Goal: Task Accomplishment & Management: Use online tool/utility

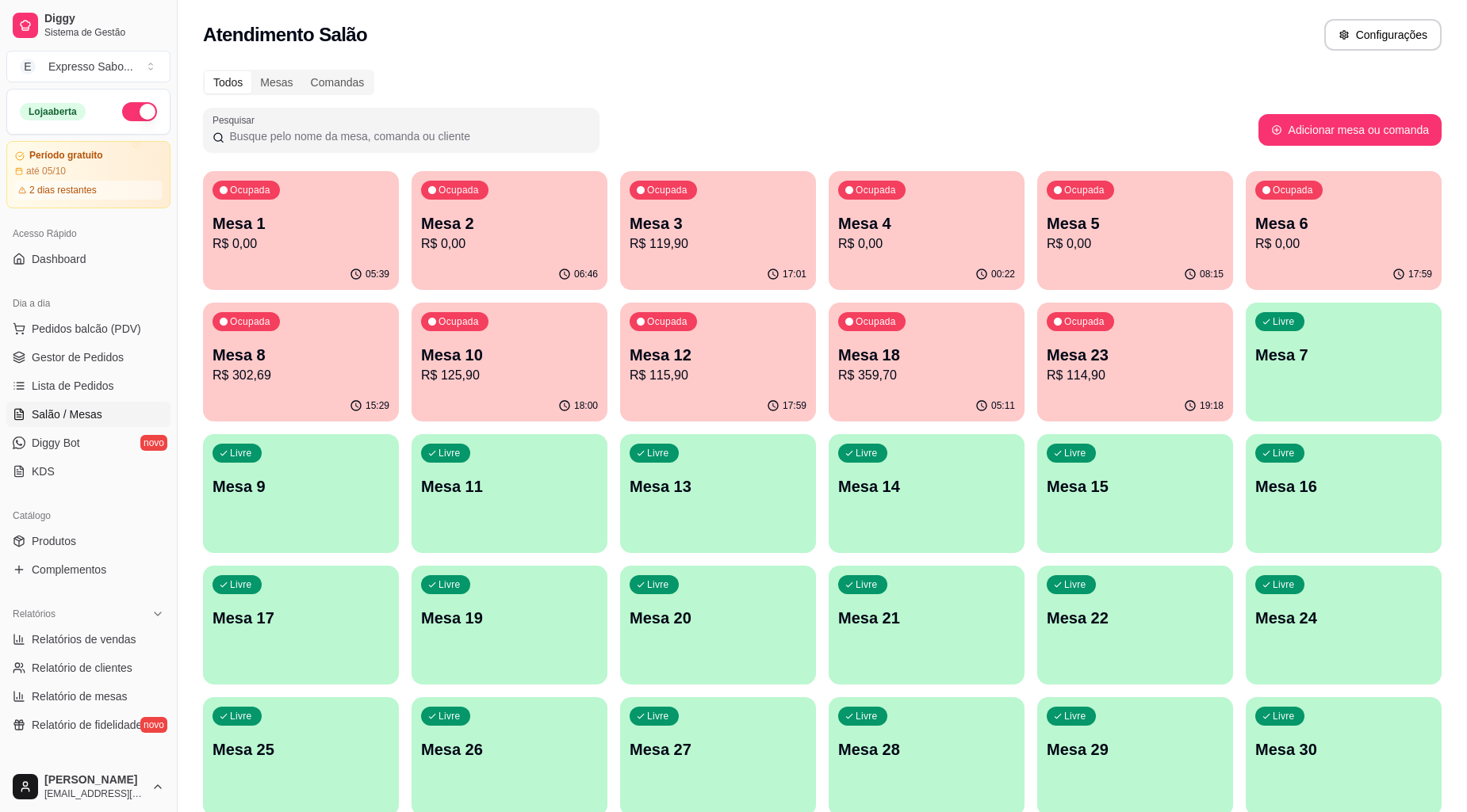
click at [495, 362] on p "Mesa 10" at bounding box center [509, 356] width 176 height 22
click at [544, 527] on div "Livre Mesa 11" at bounding box center [510, 483] width 196 height 100
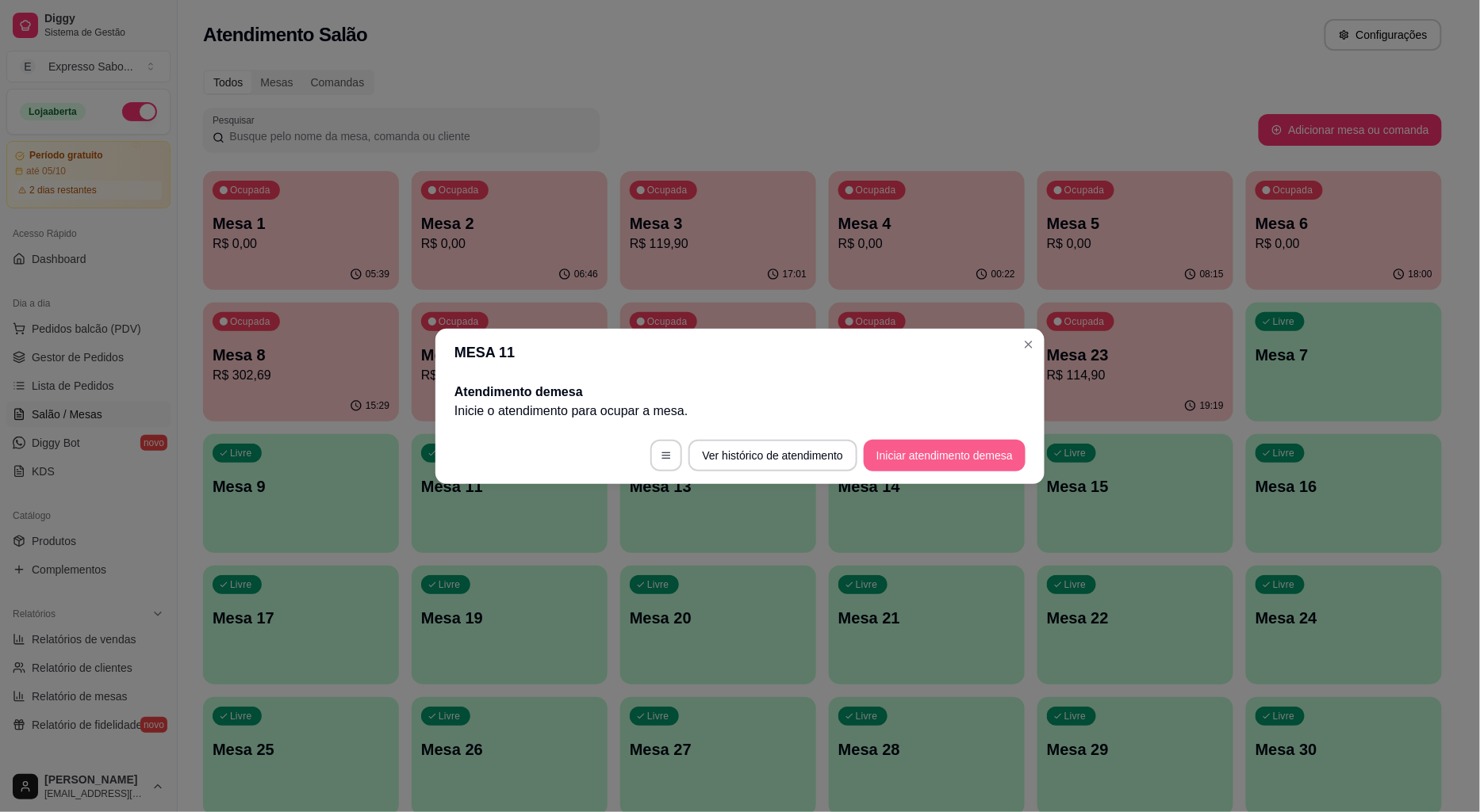
click at [902, 455] on button "Iniciar atendimento de mesa" at bounding box center [944, 455] width 162 height 32
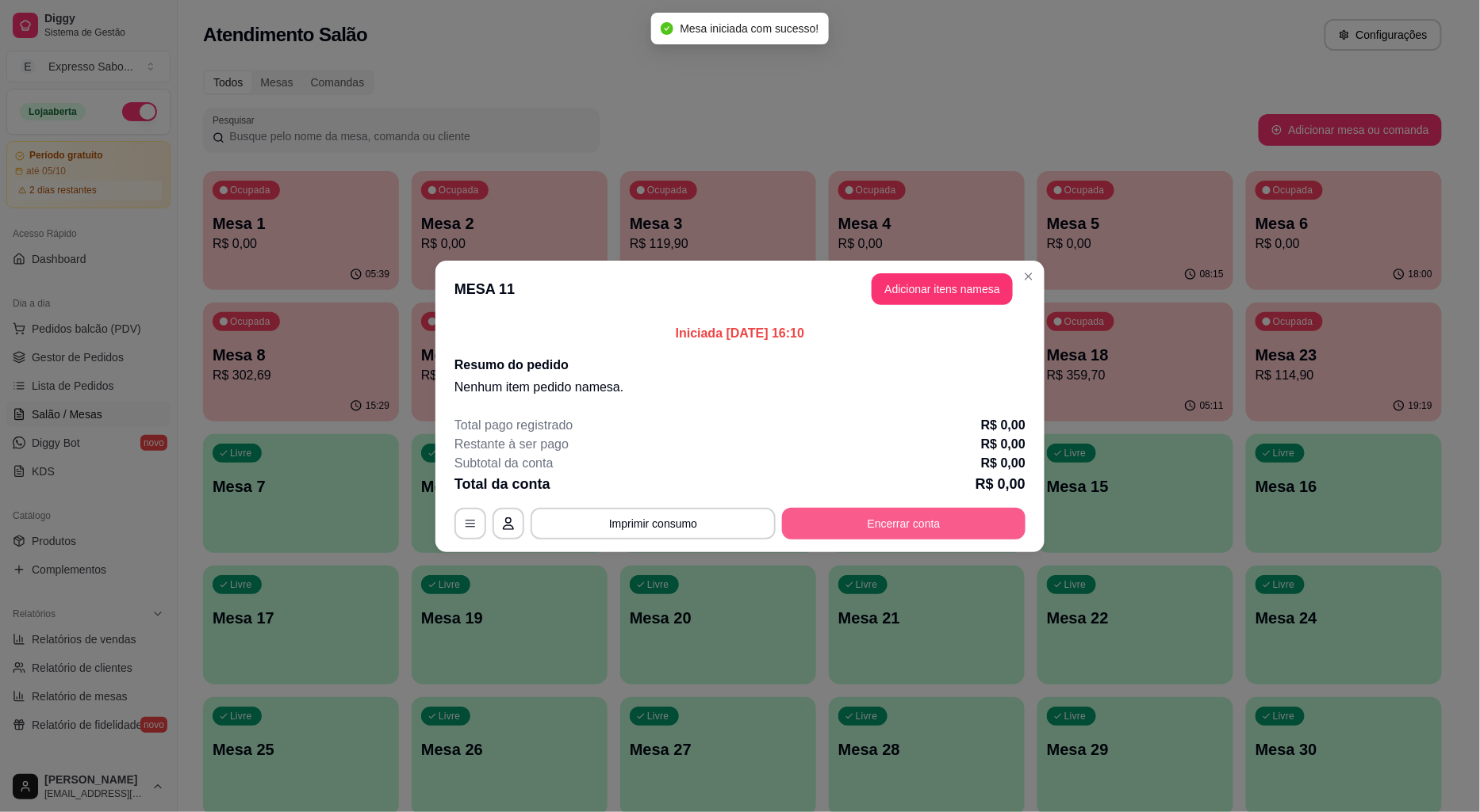
click at [923, 528] on button "Encerrar conta" at bounding box center [903, 524] width 244 height 32
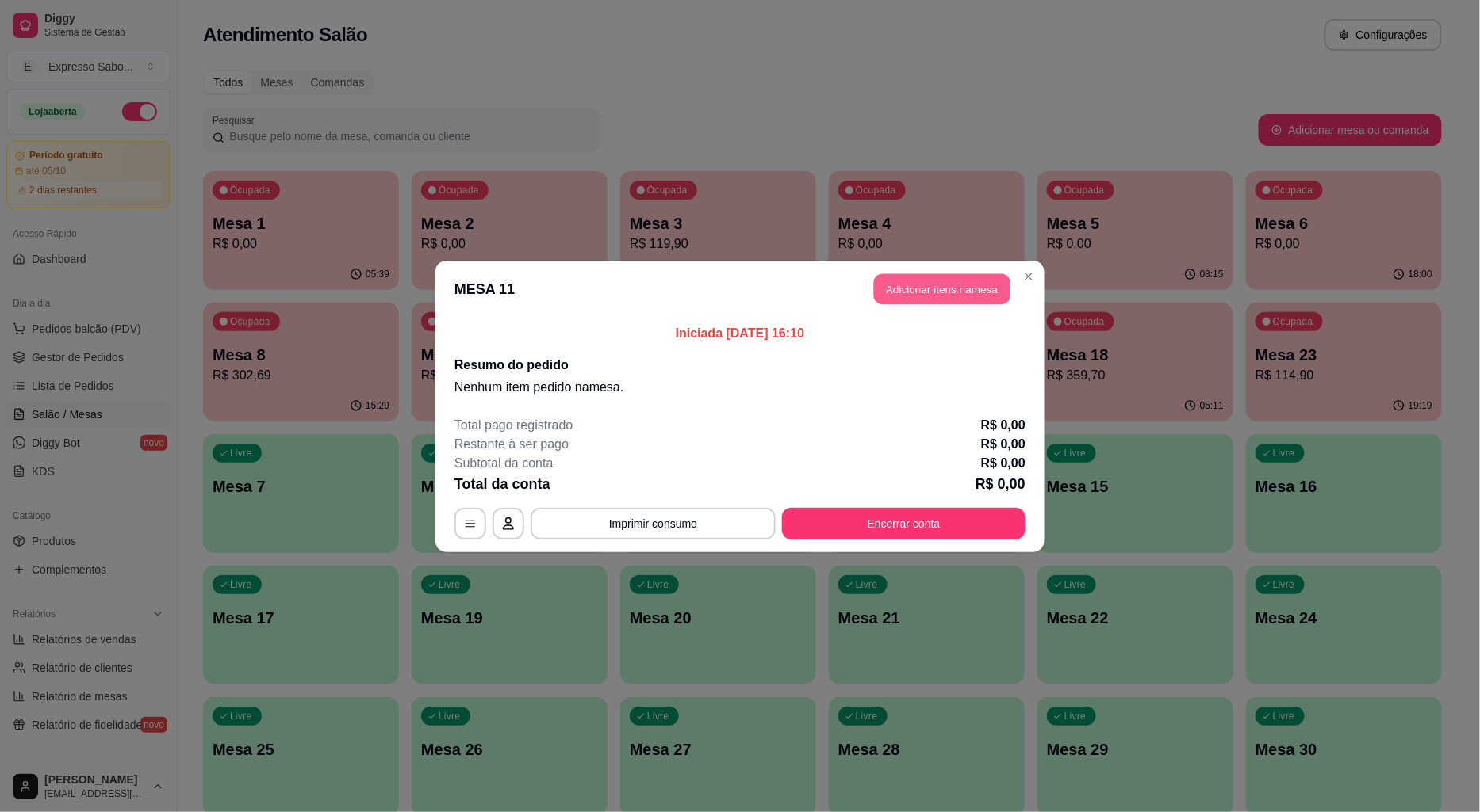
click at [970, 296] on button "Adicionar itens na mesa" at bounding box center [942, 288] width 136 height 31
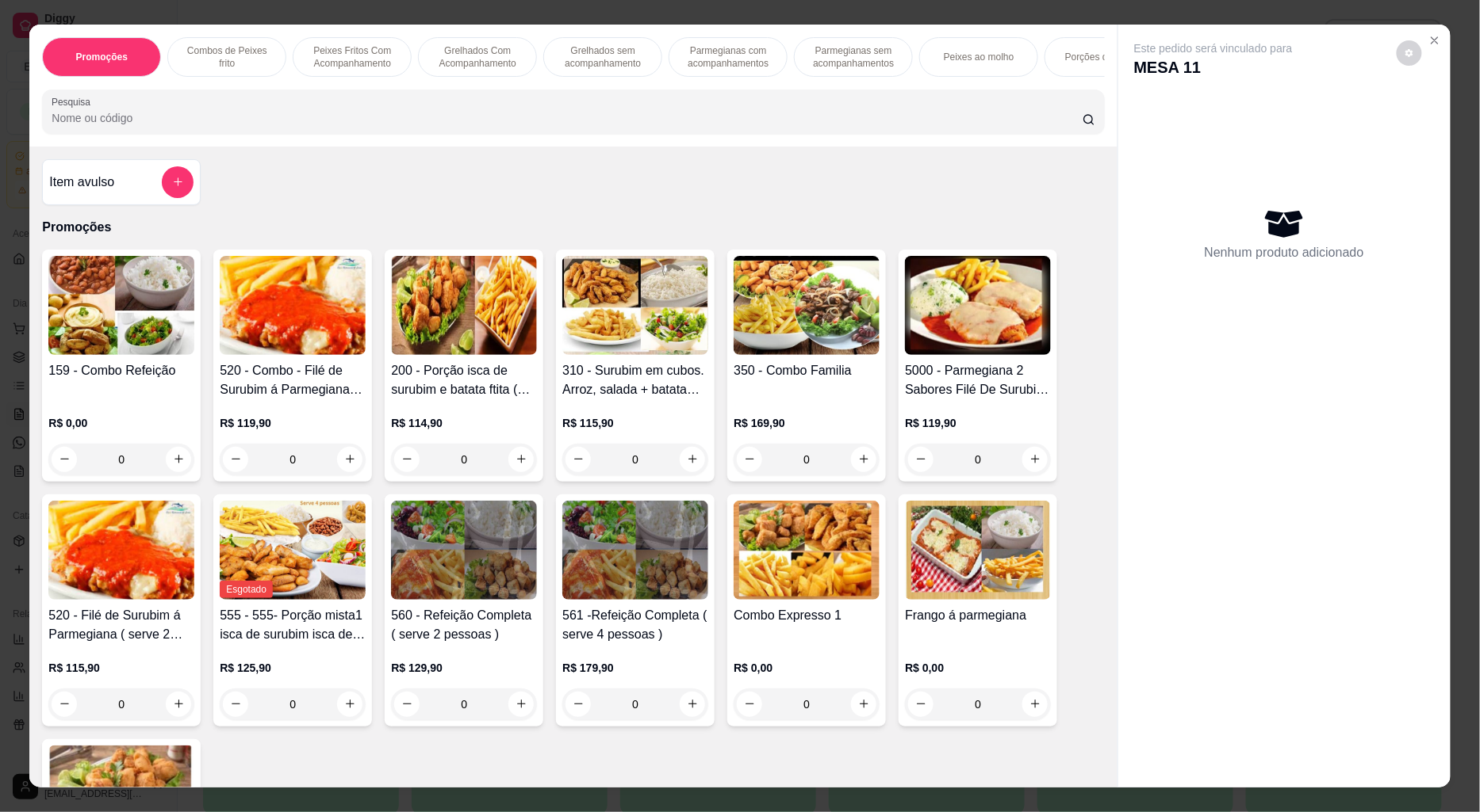
click at [96, 126] on input "Pesquisa" at bounding box center [567, 118] width 1031 height 16
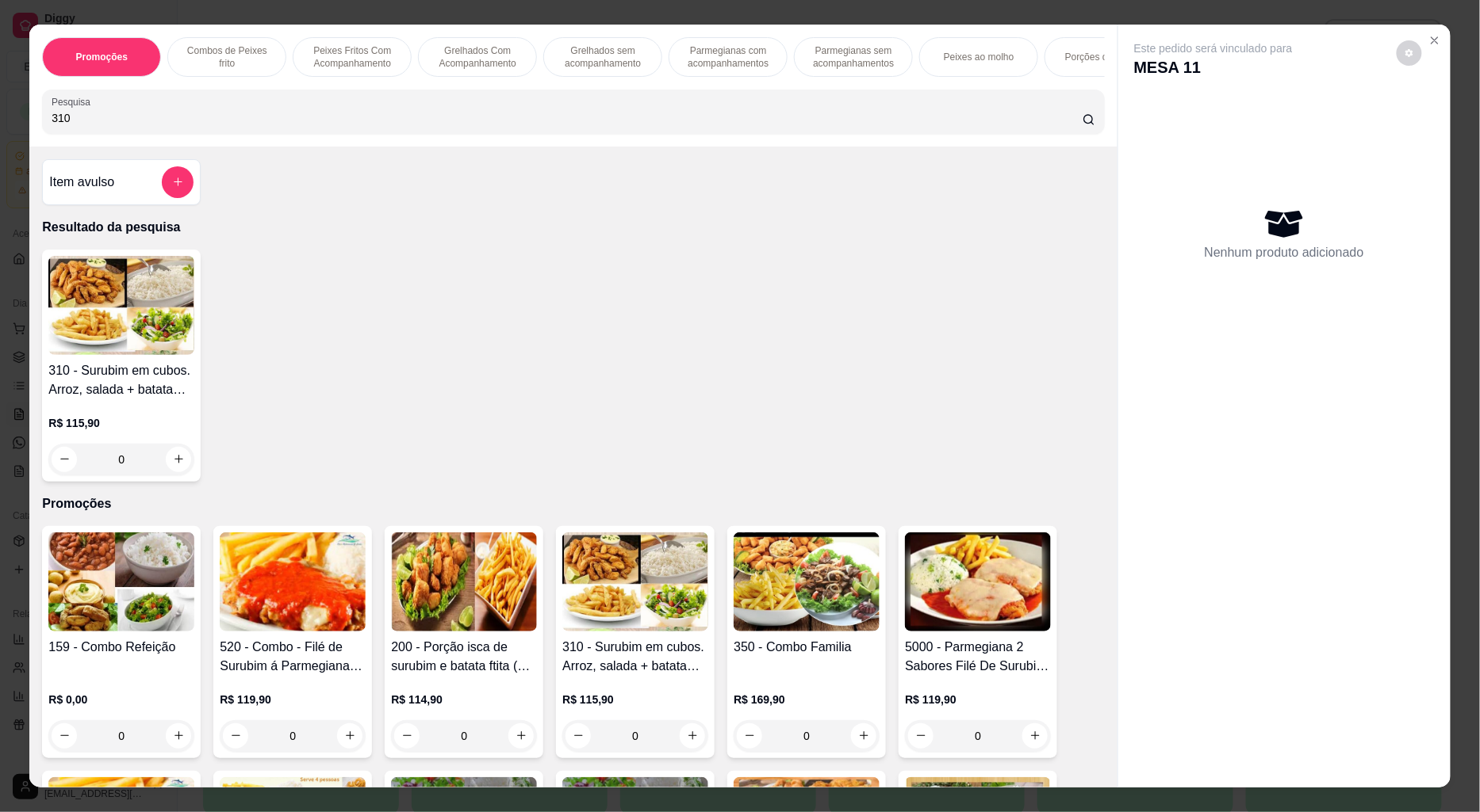
type input "310"
click at [118, 287] on img at bounding box center [121, 305] width 146 height 99
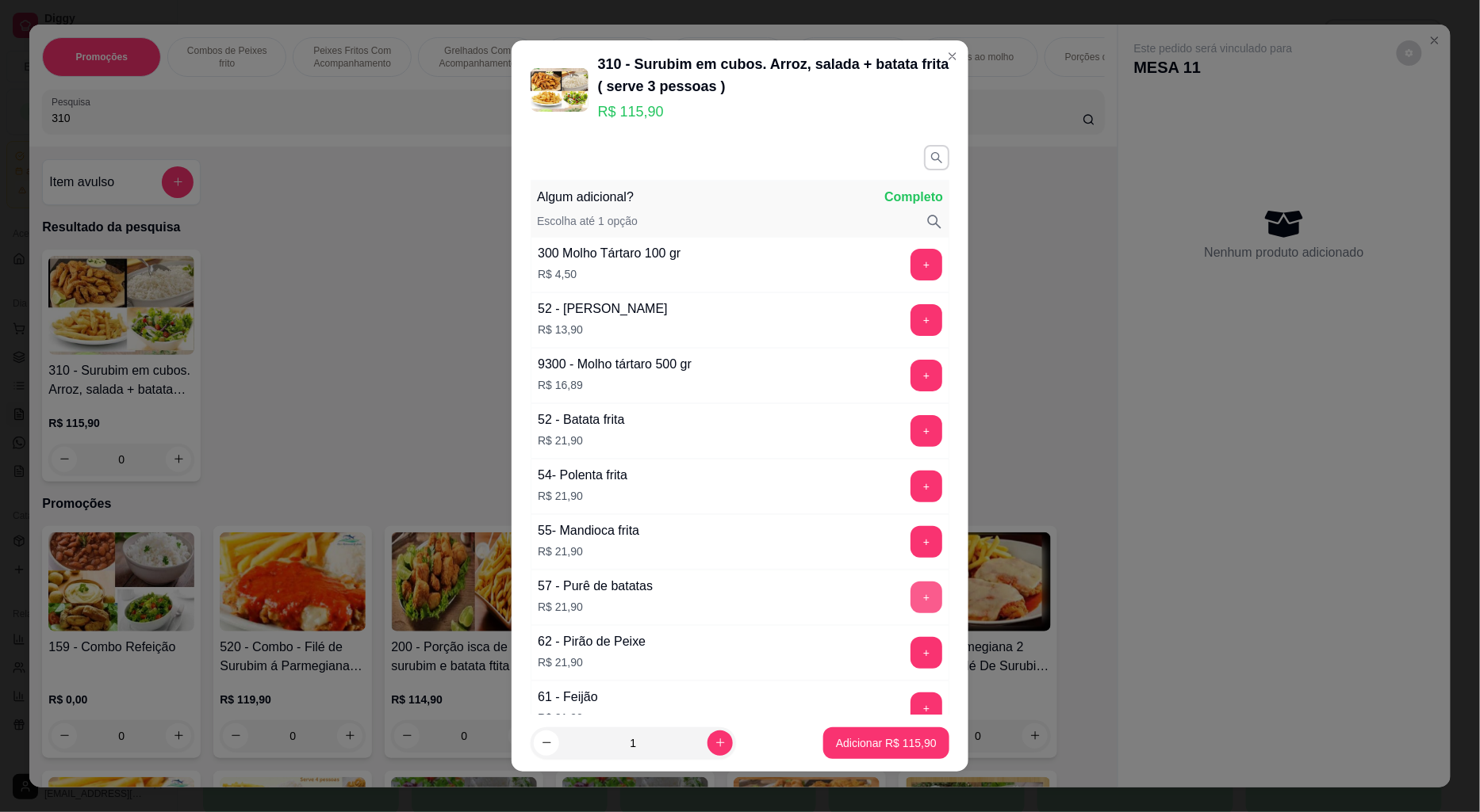
click at [910, 599] on button "+" at bounding box center [926, 597] width 32 height 32
click at [904, 259] on div "+" at bounding box center [926, 265] width 45 height 32
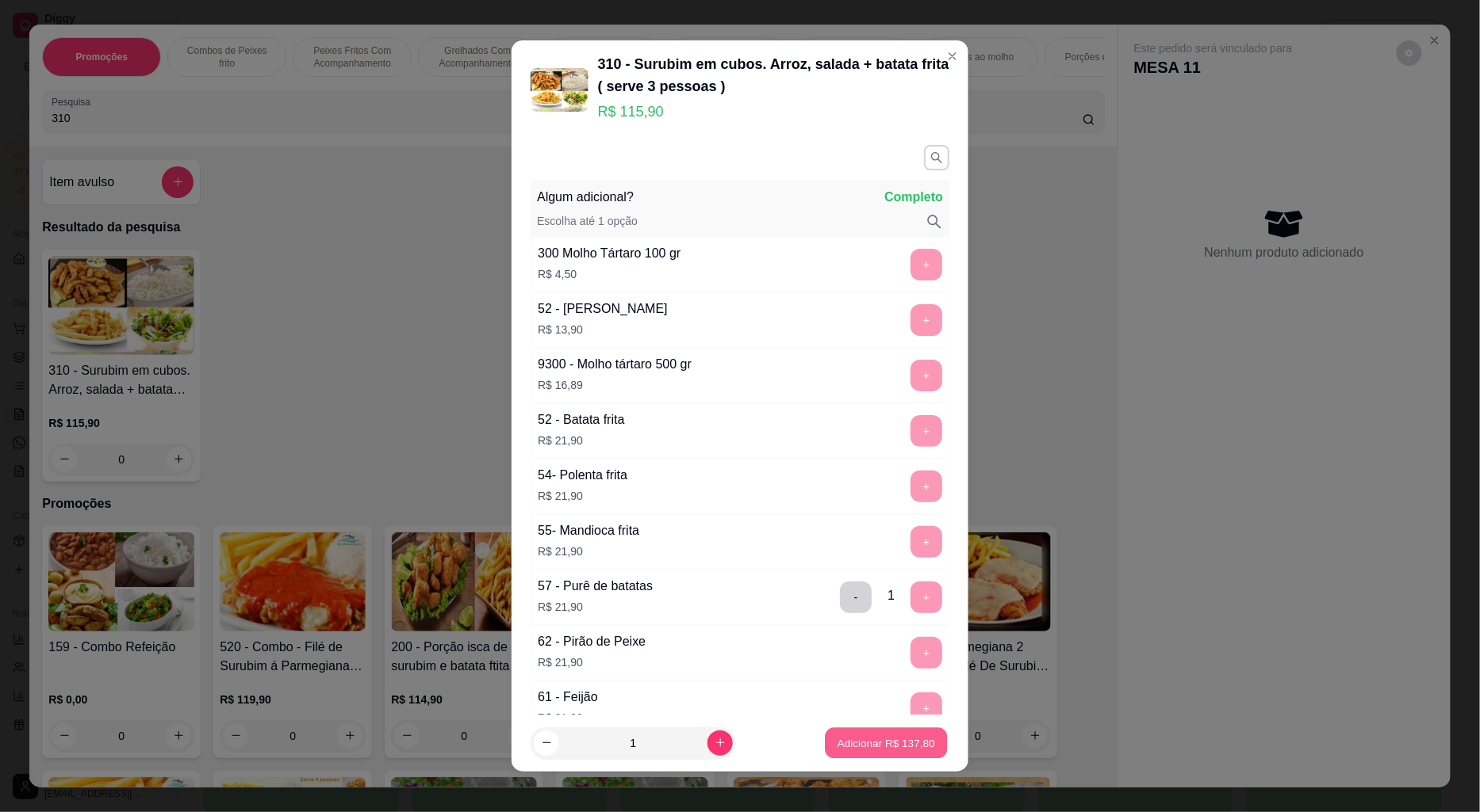
click at [897, 746] on p "Adicionar R$ 137,80" at bounding box center [886, 743] width 97 height 15
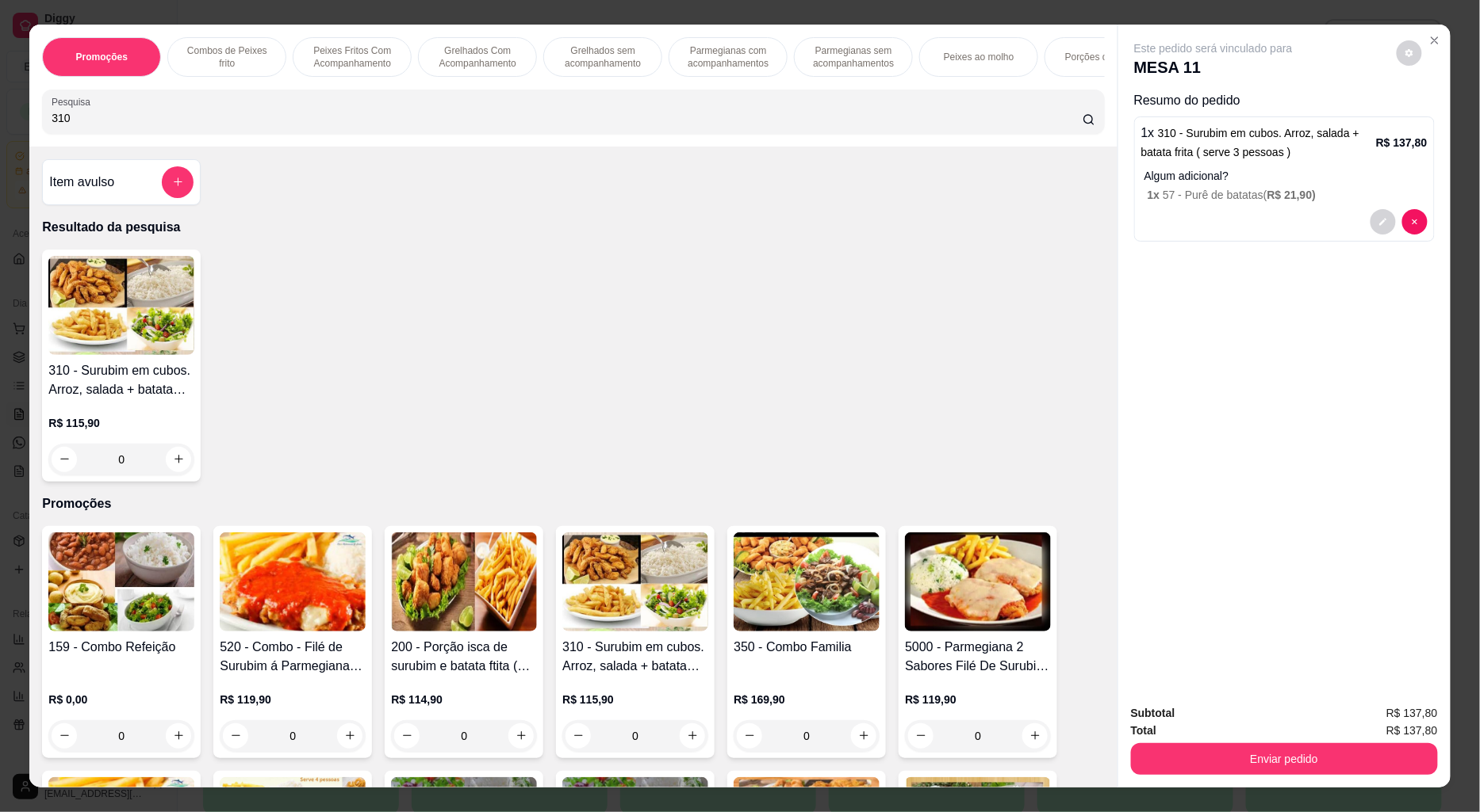
click at [136, 355] on img at bounding box center [121, 305] width 146 height 99
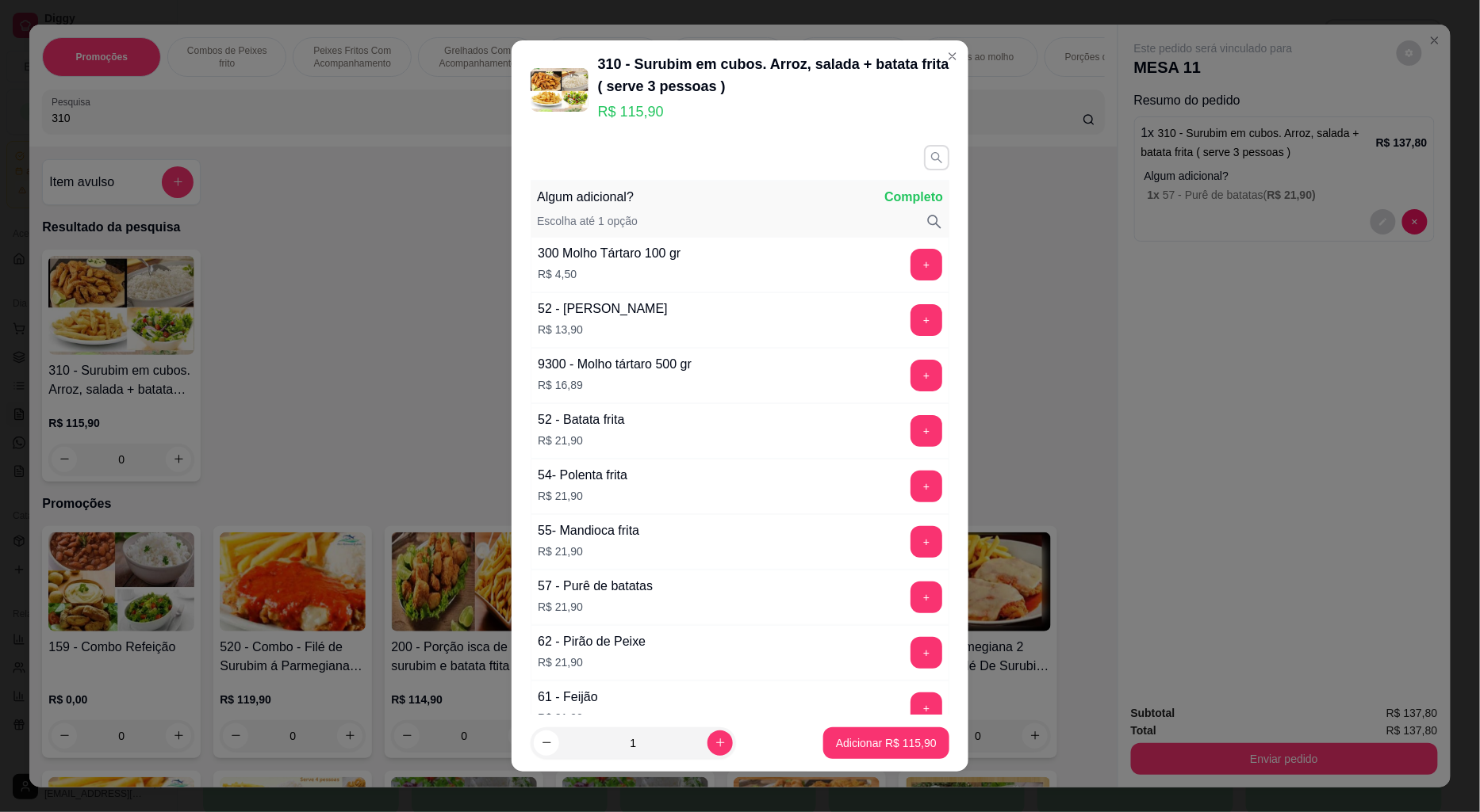
click at [929, 160] on icon "button" at bounding box center [936, 157] width 14 height 14
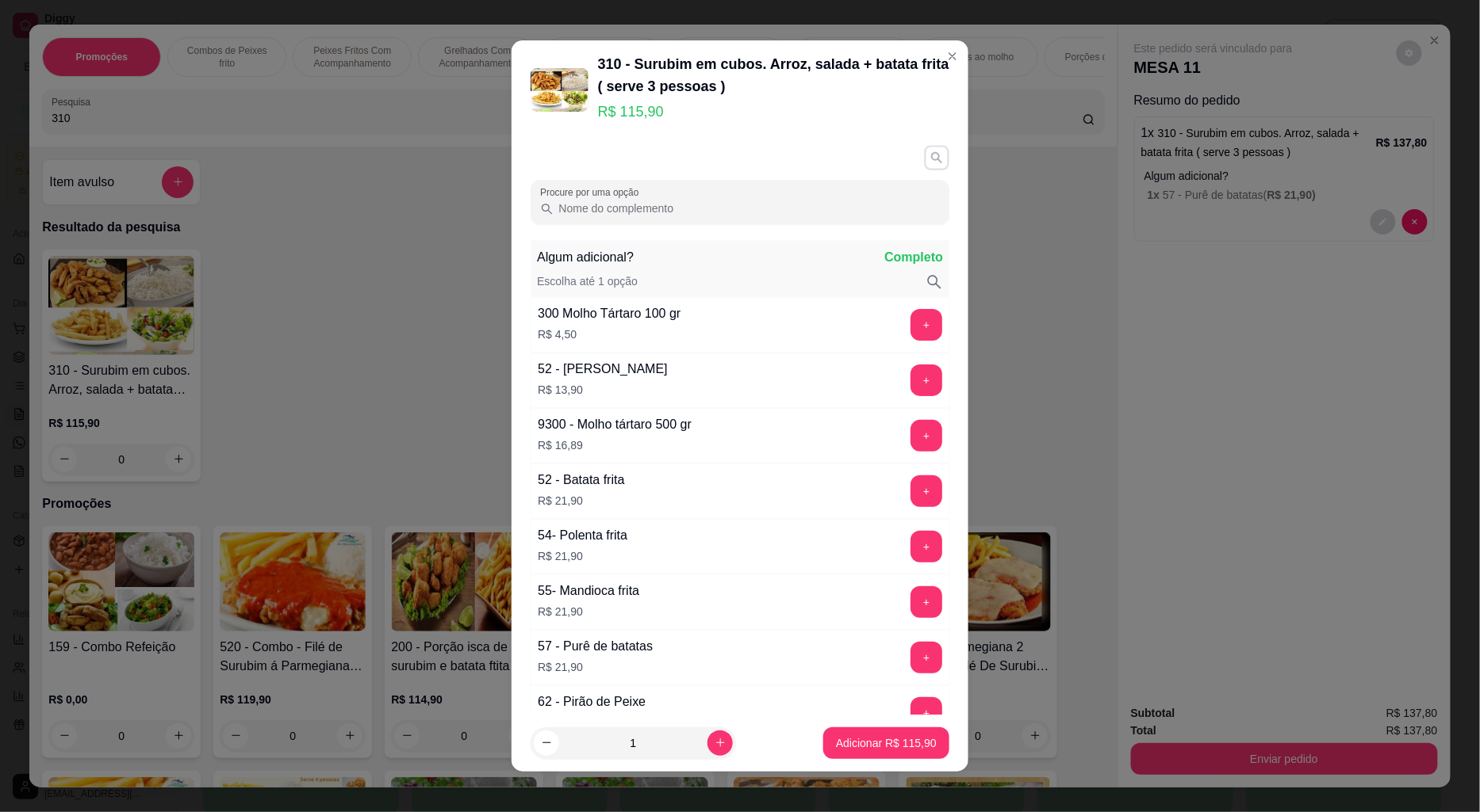
click at [929, 160] on icon "button" at bounding box center [936, 158] width 13 height 13
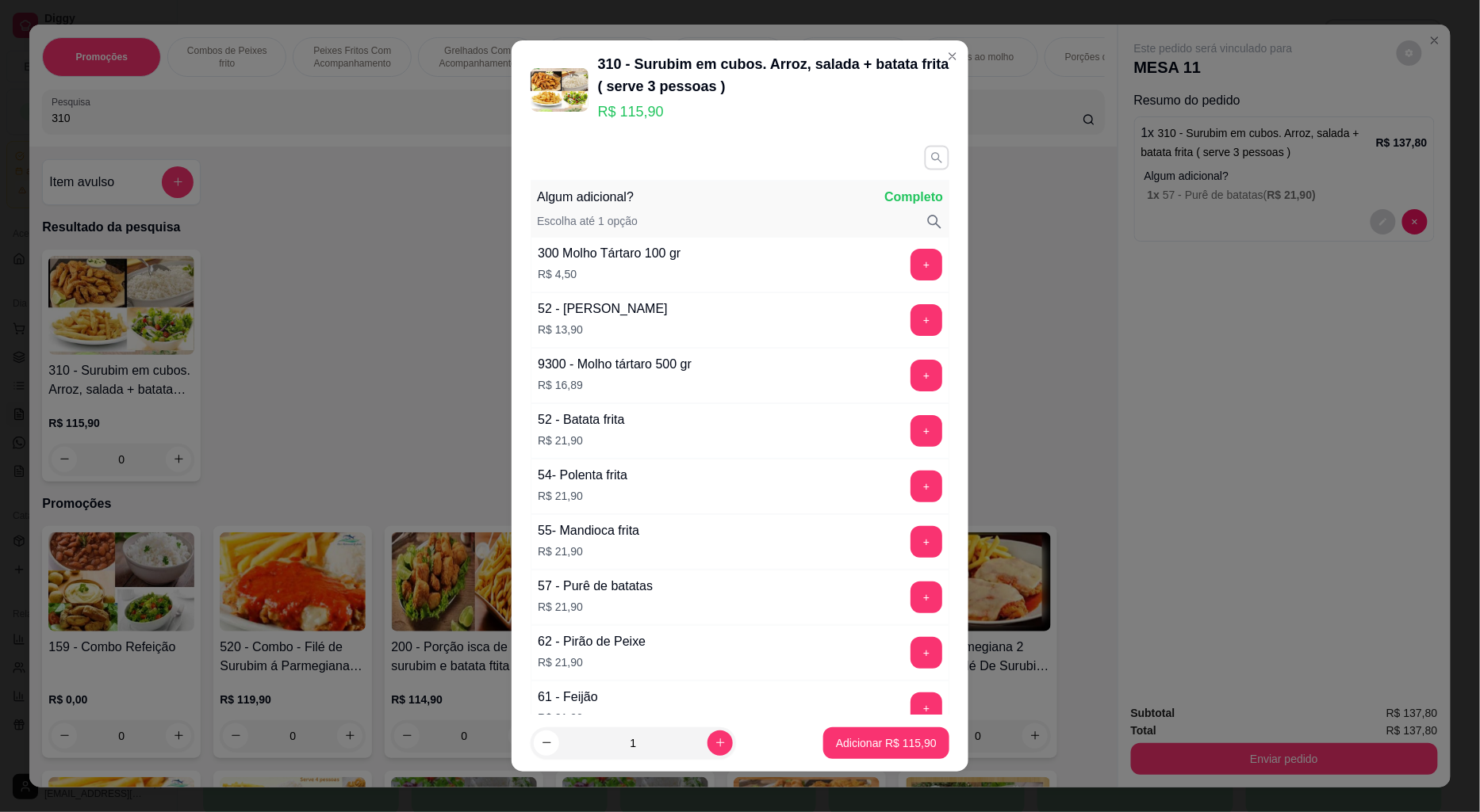
click at [929, 160] on icon "button" at bounding box center [936, 158] width 13 height 13
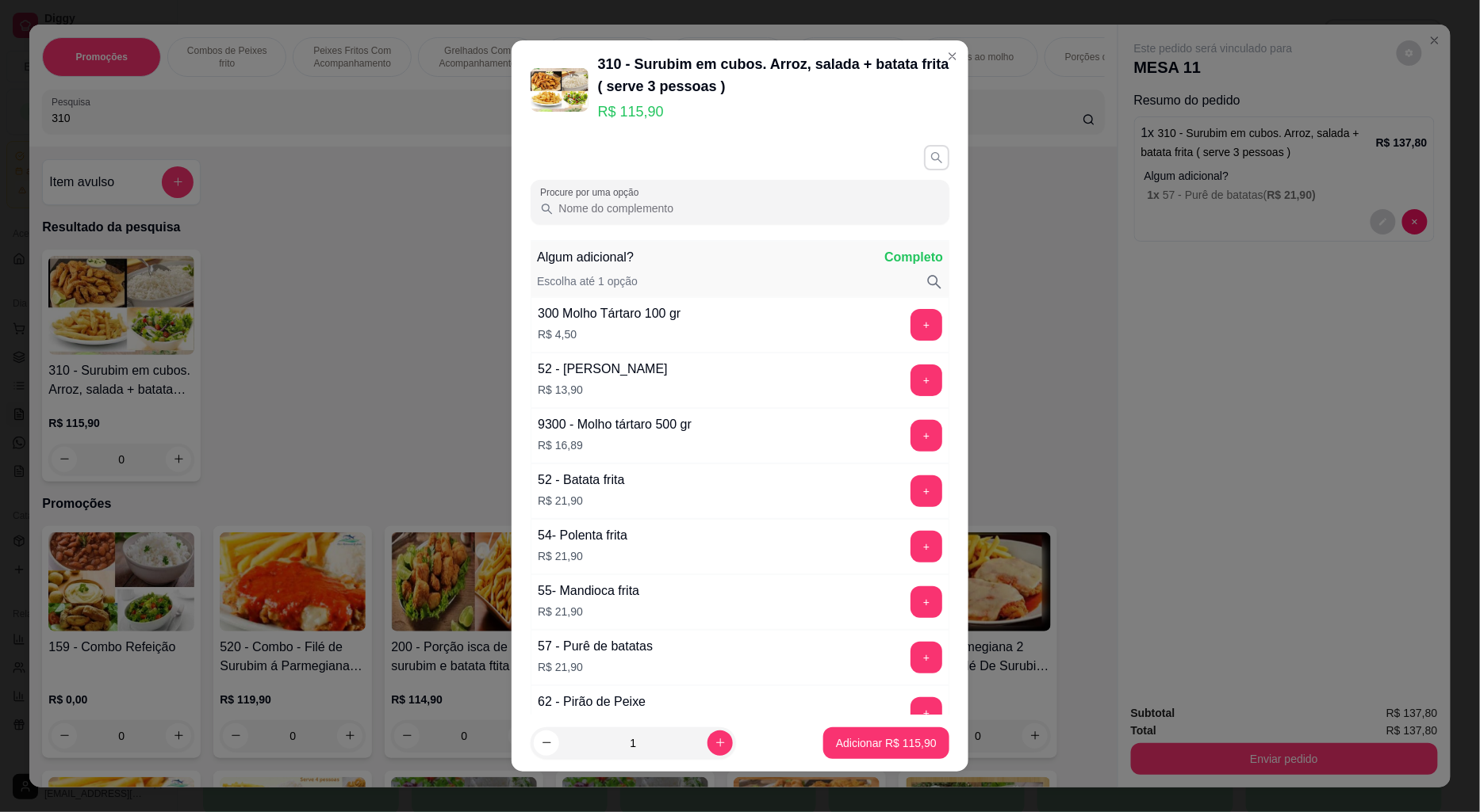
click at [929, 160] on icon "button" at bounding box center [936, 157] width 14 height 14
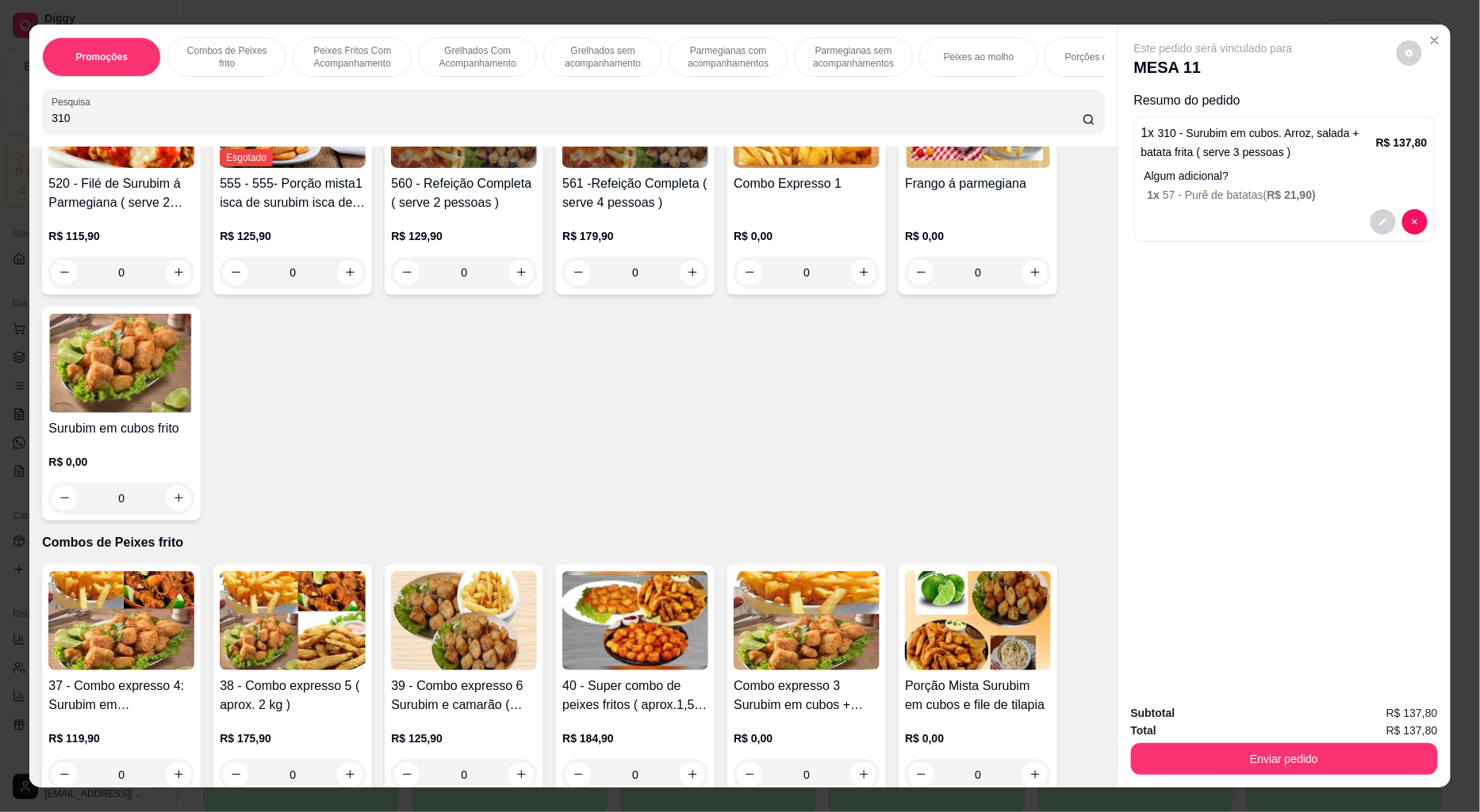
scroll to position [704, 0]
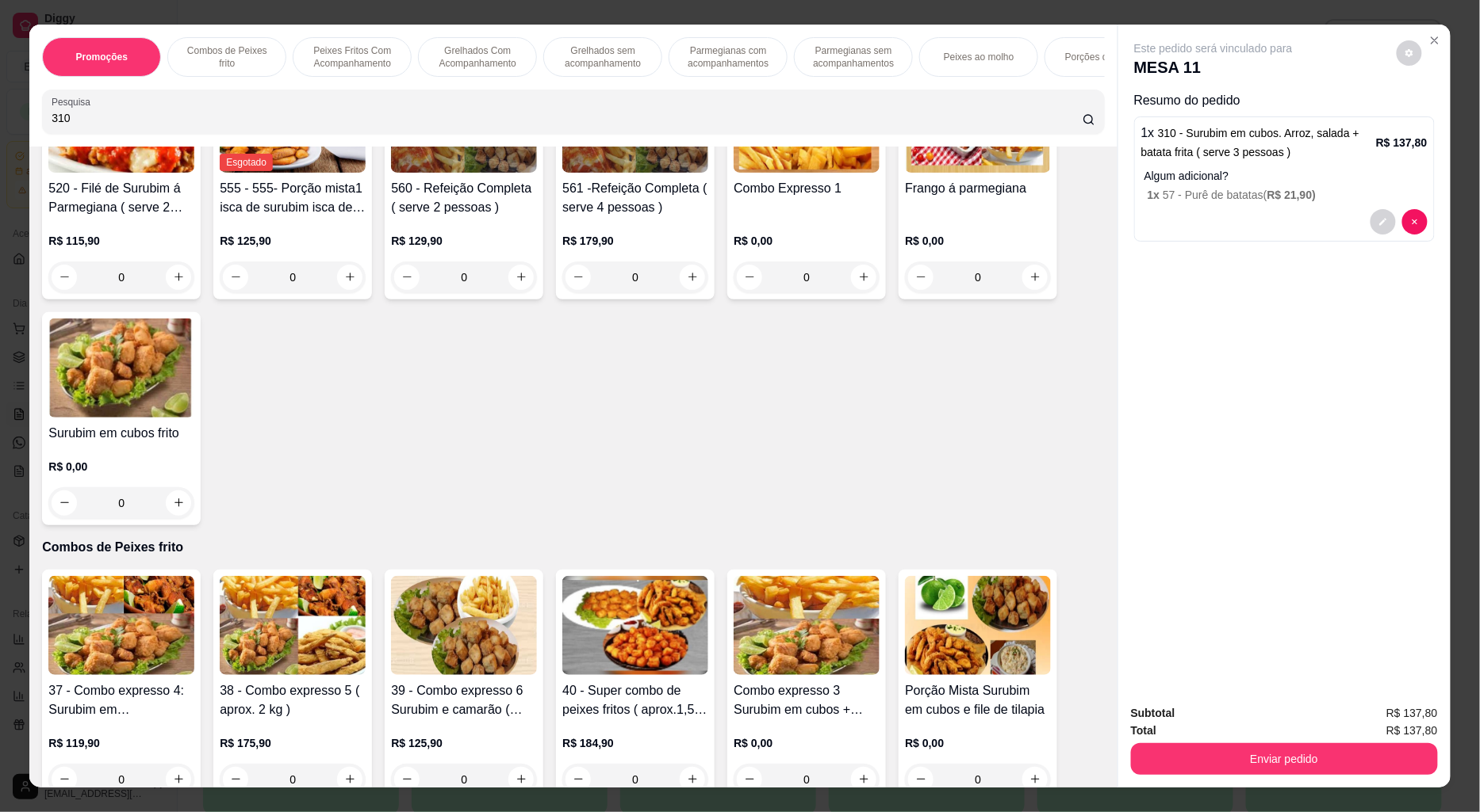
click at [125, 394] on img at bounding box center [121, 368] width 146 height 99
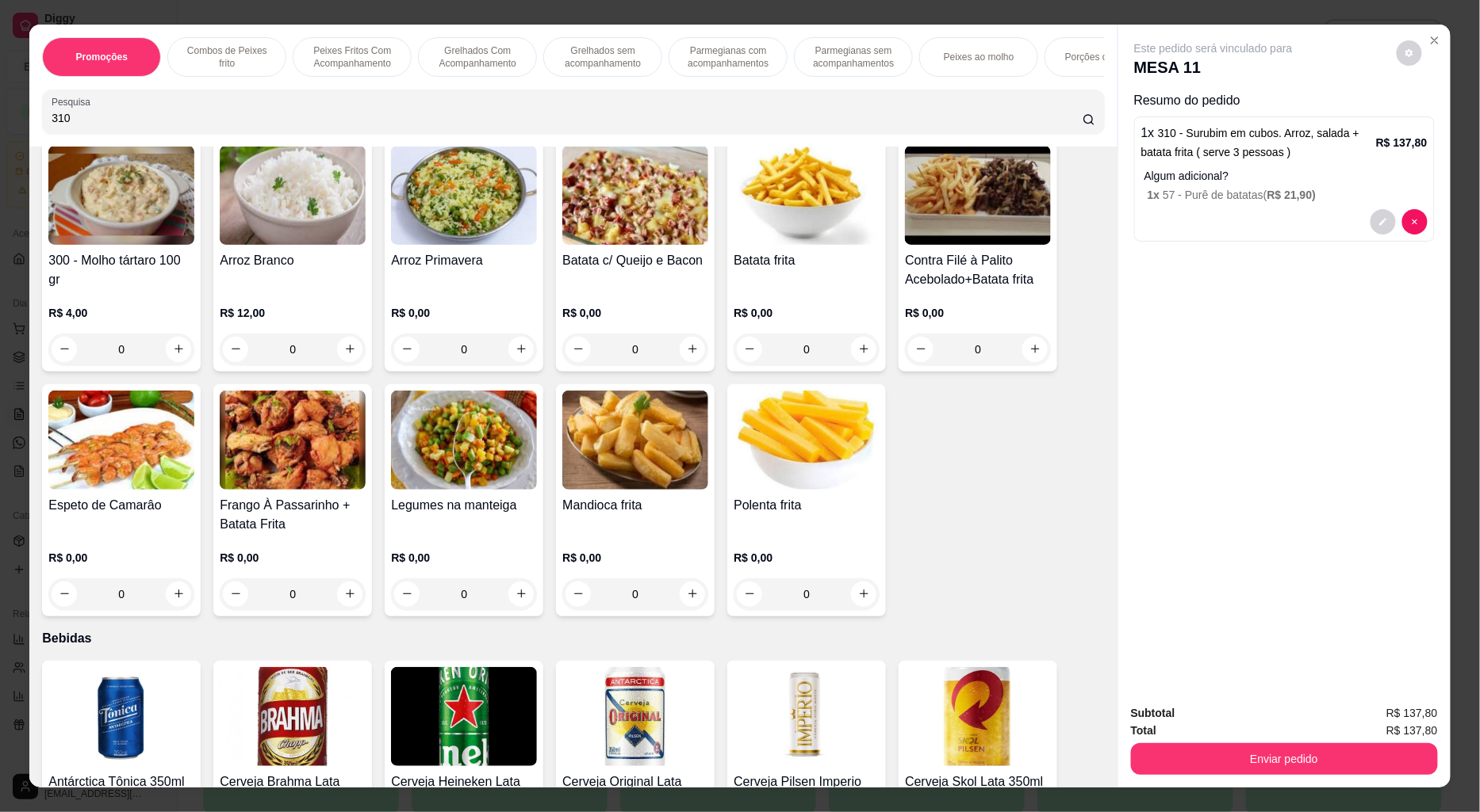
scroll to position [4227, 0]
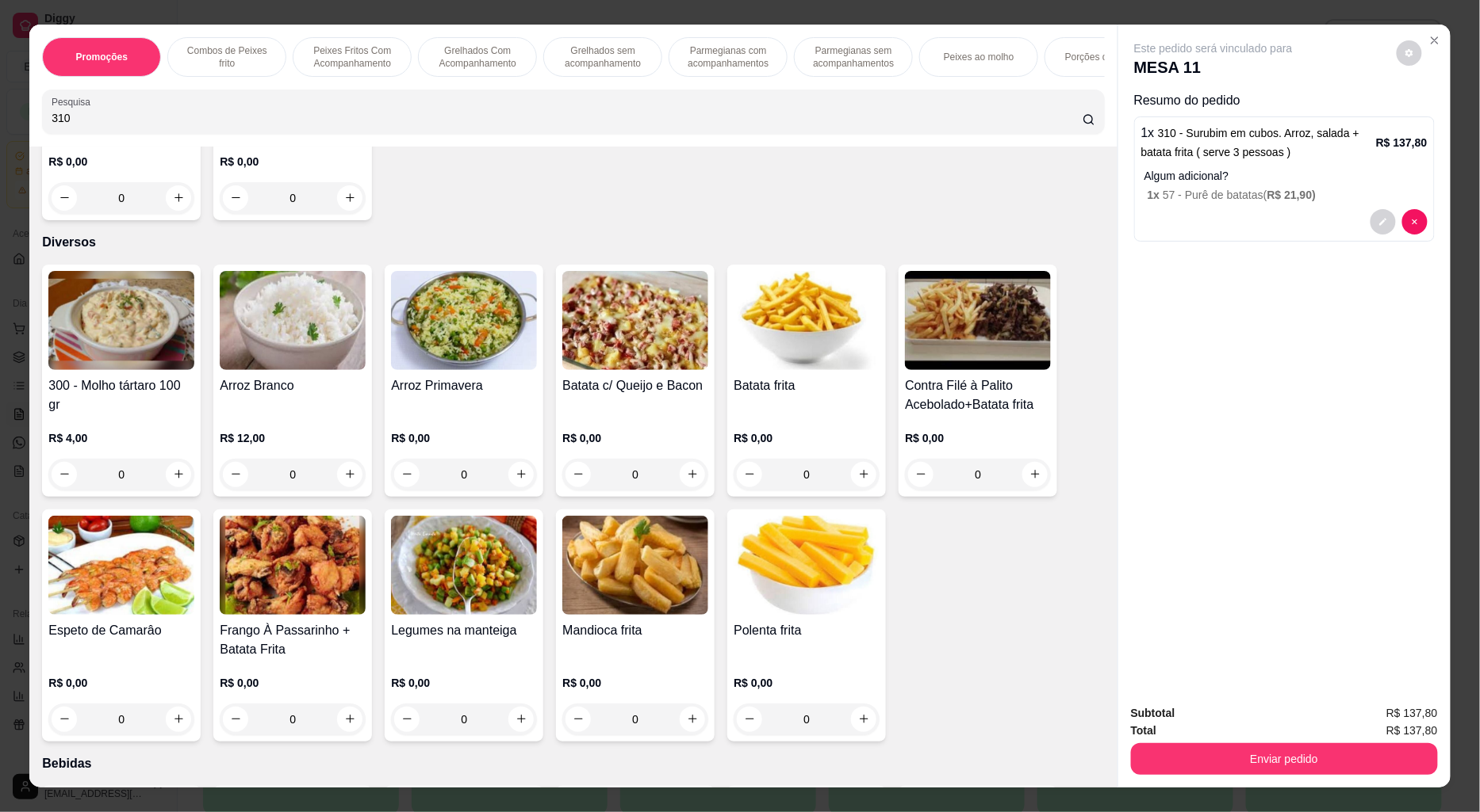
click at [156, 358] on img at bounding box center [121, 320] width 146 height 99
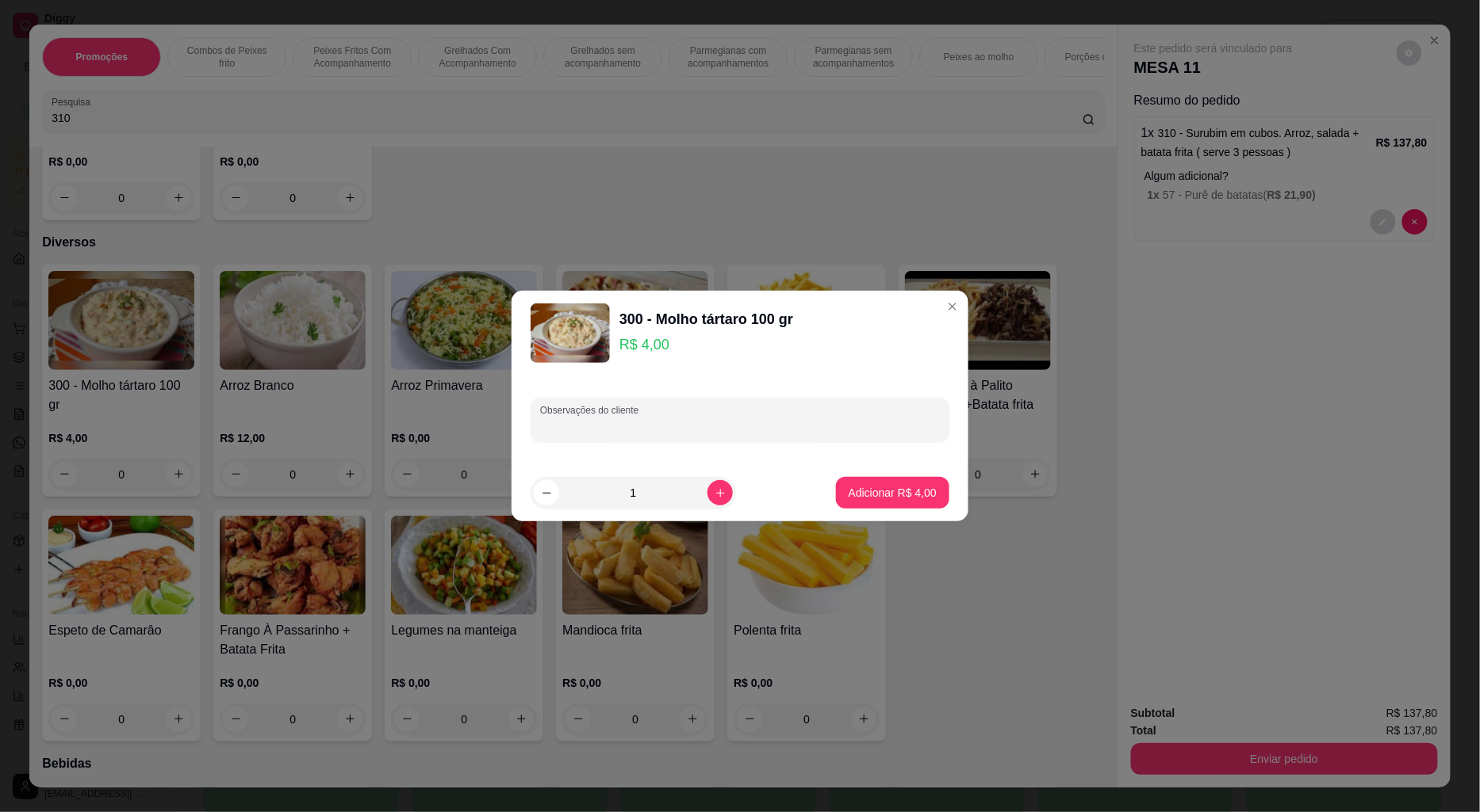
click at [630, 424] on input "Observações do cliente" at bounding box center [740, 426] width 400 height 16
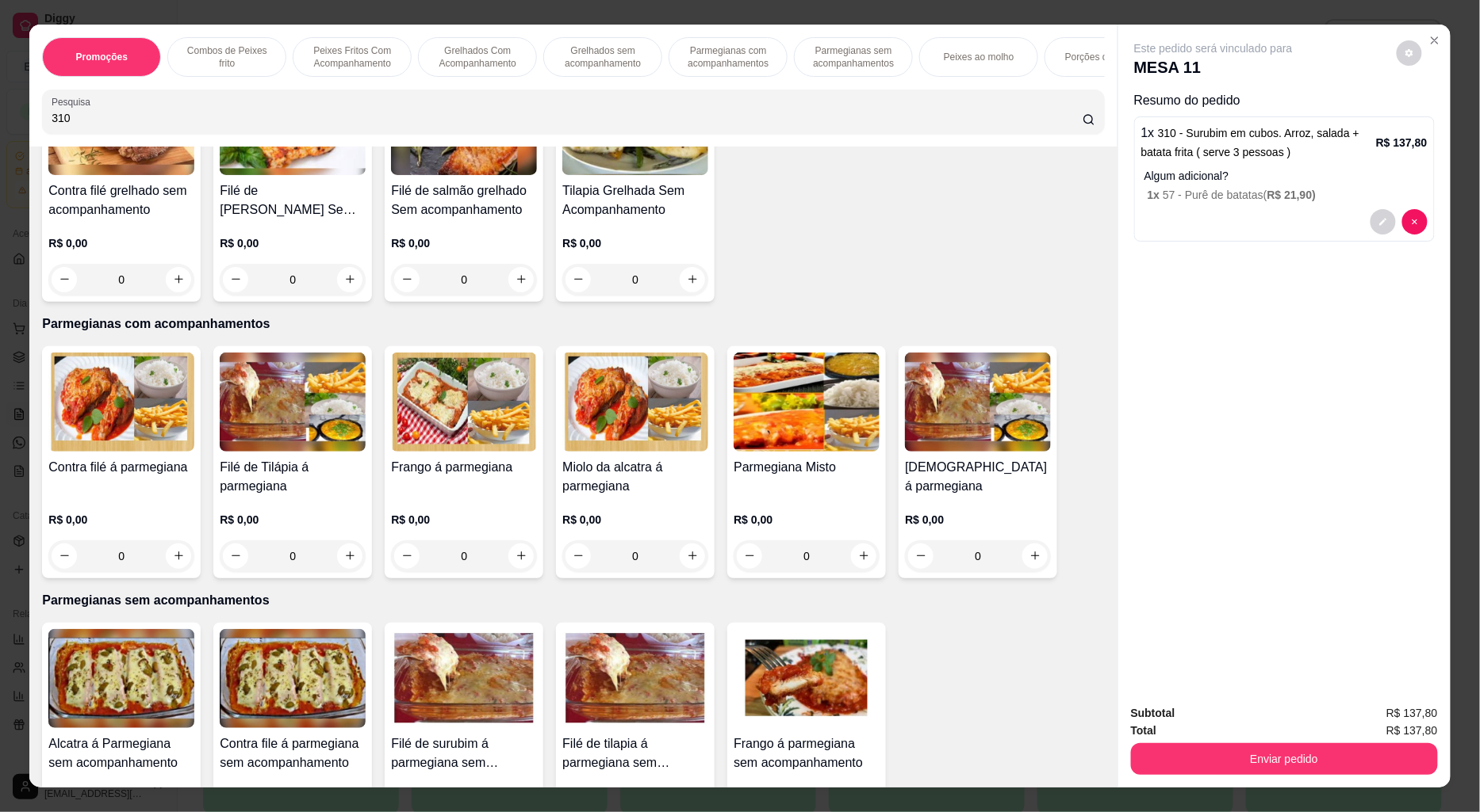
scroll to position [2289, 0]
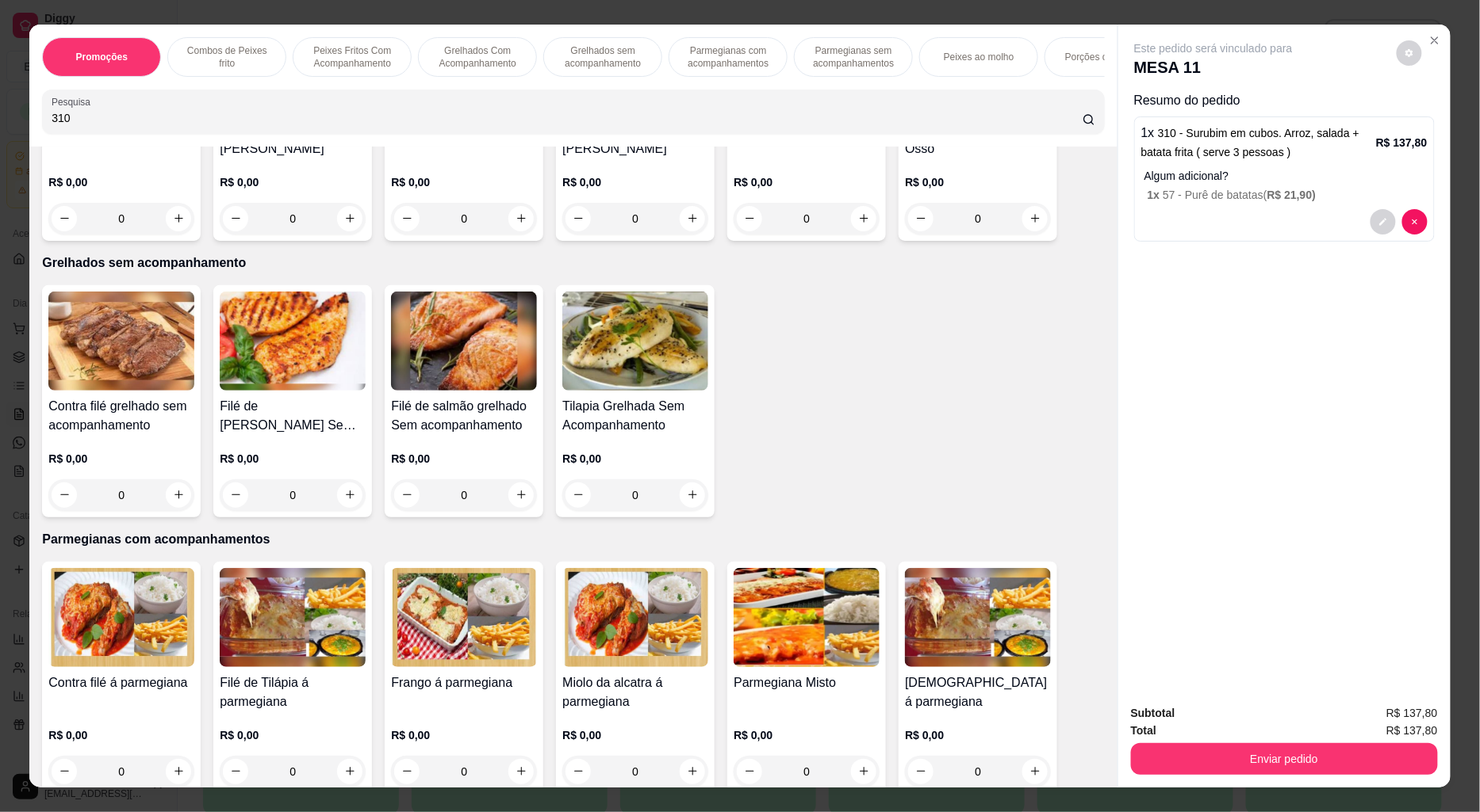
click at [339, 355] on img at bounding box center [292, 341] width 146 height 99
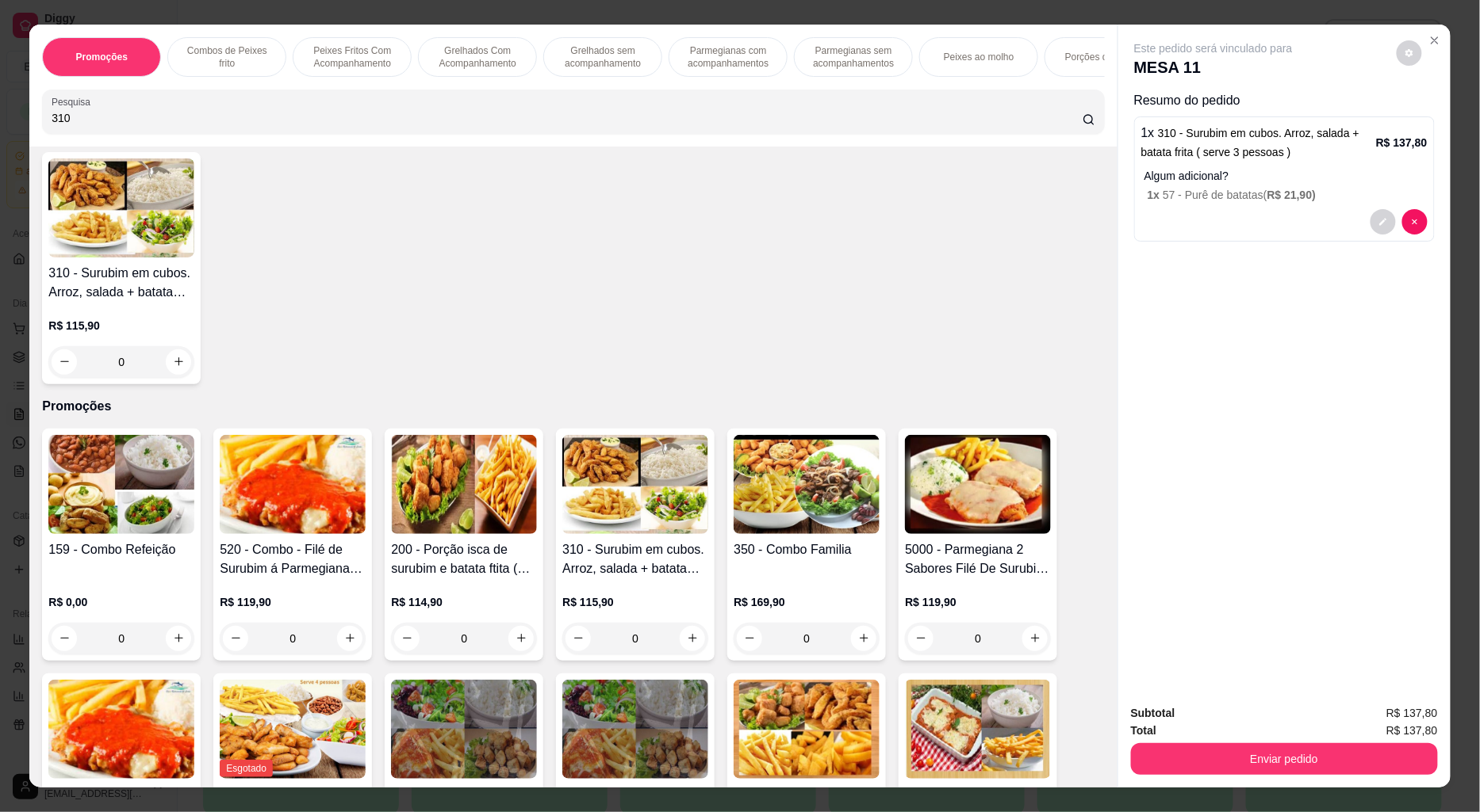
scroll to position [0, 0]
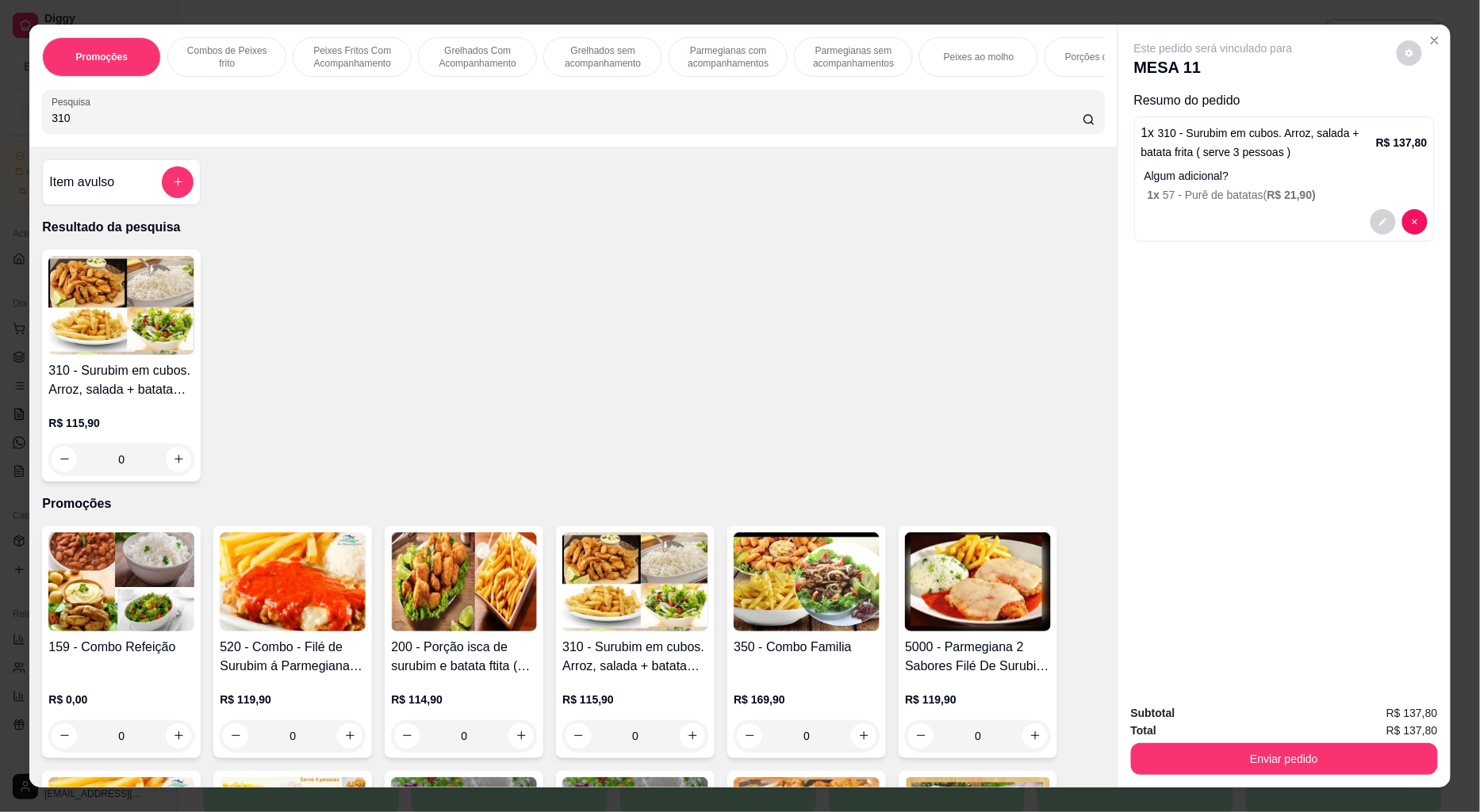
click at [109, 309] on img at bounding box center [121, 305] width 146 height 99
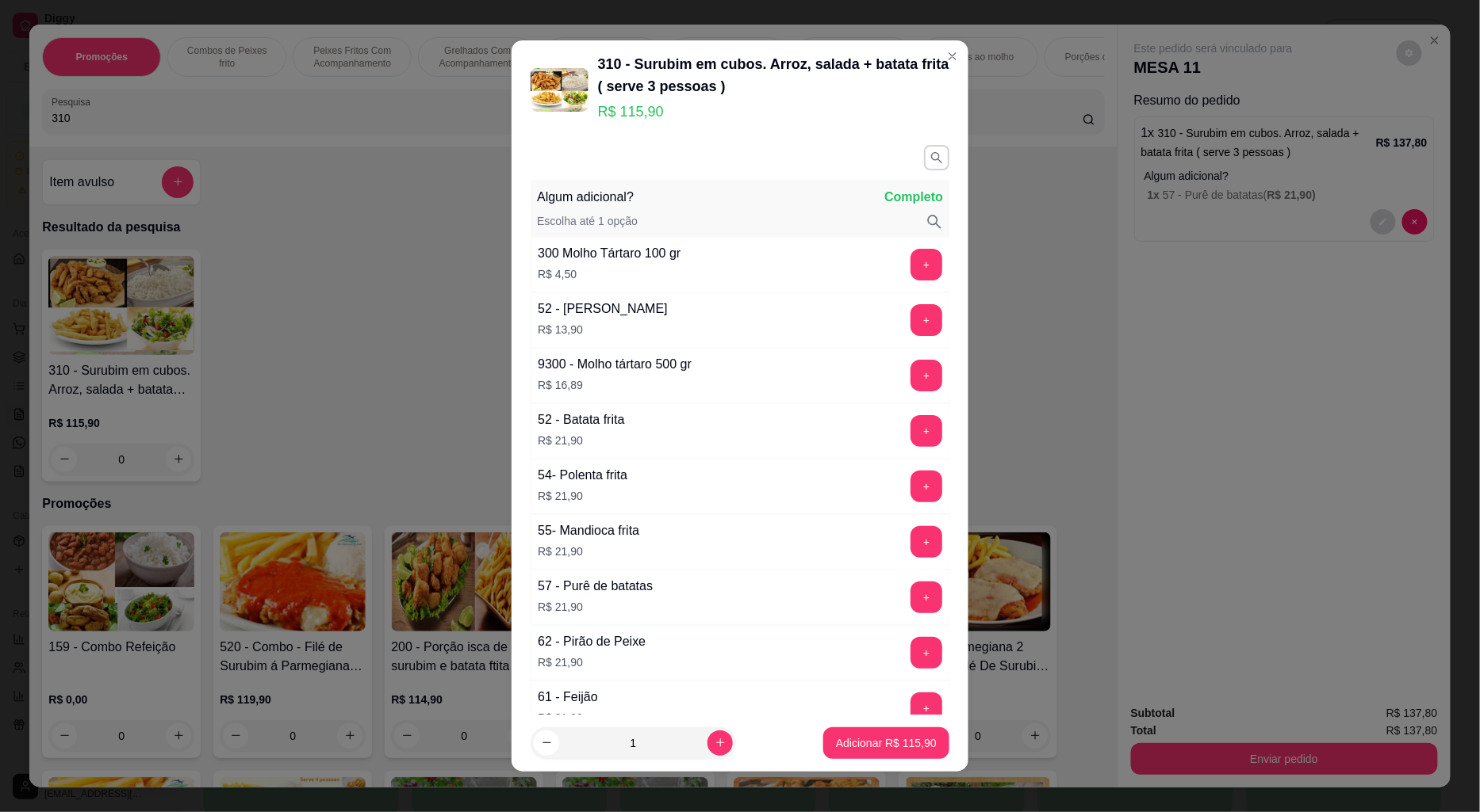
scroll to position [238, 0]
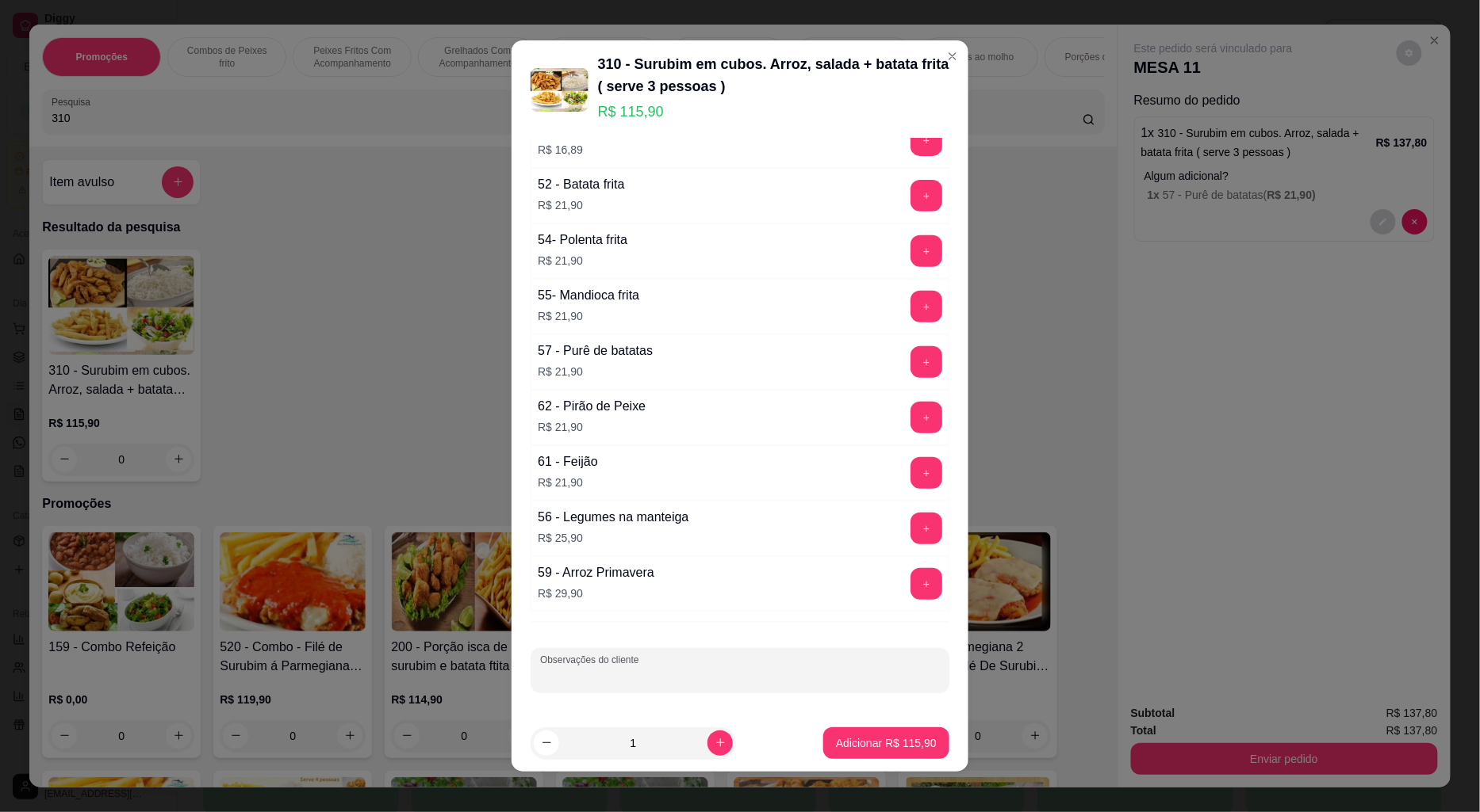
click at [665, 670] on input "Observações do cliente" at bounding box center [740, 677] width 400 height 16
click at [910, 523] on button "+" at bounding box center [926, 528] width 32 height 32
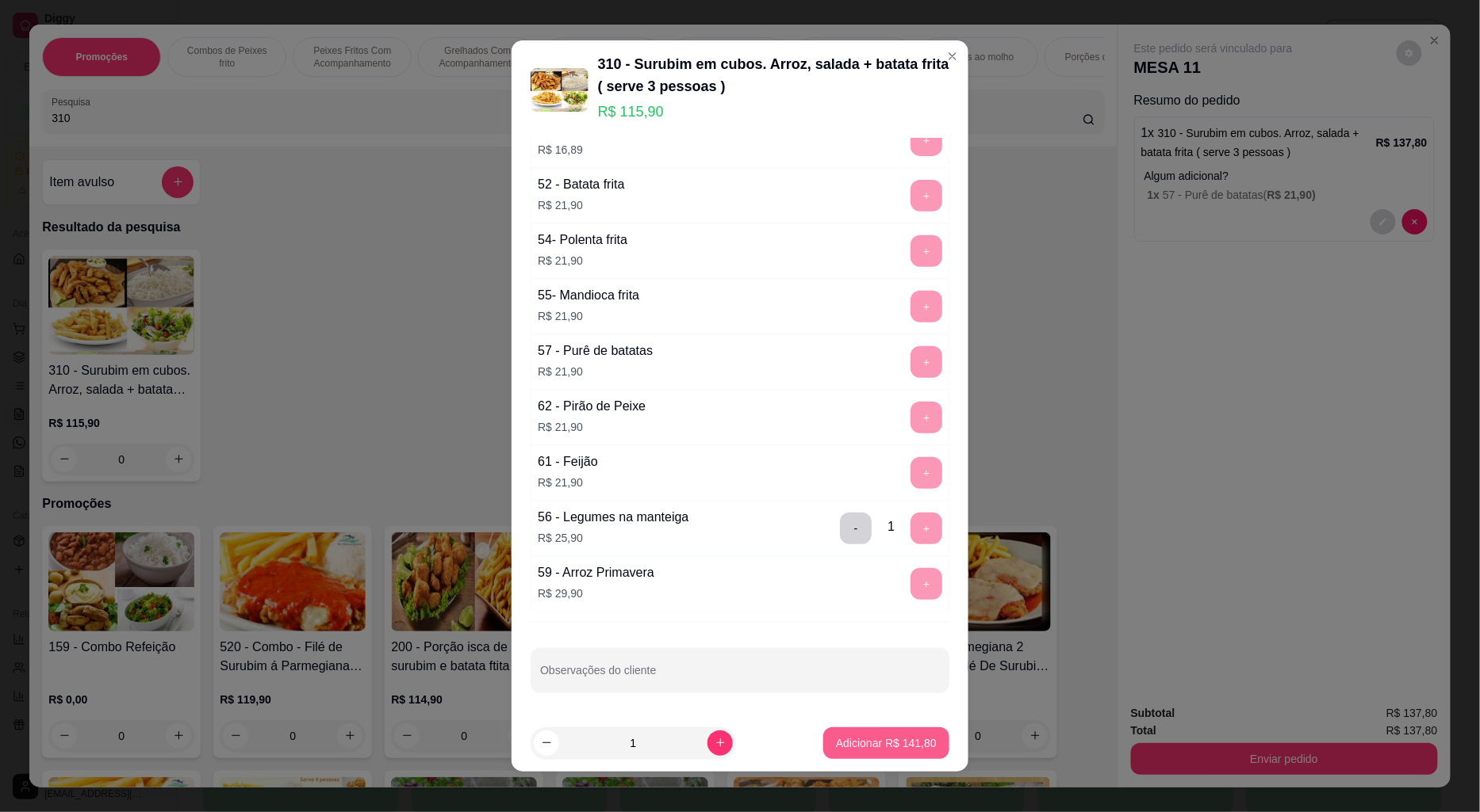
click at [881, 742] on p "Adicionar R$ 141,80" at bounding box center [886, 743] width 101 height 16
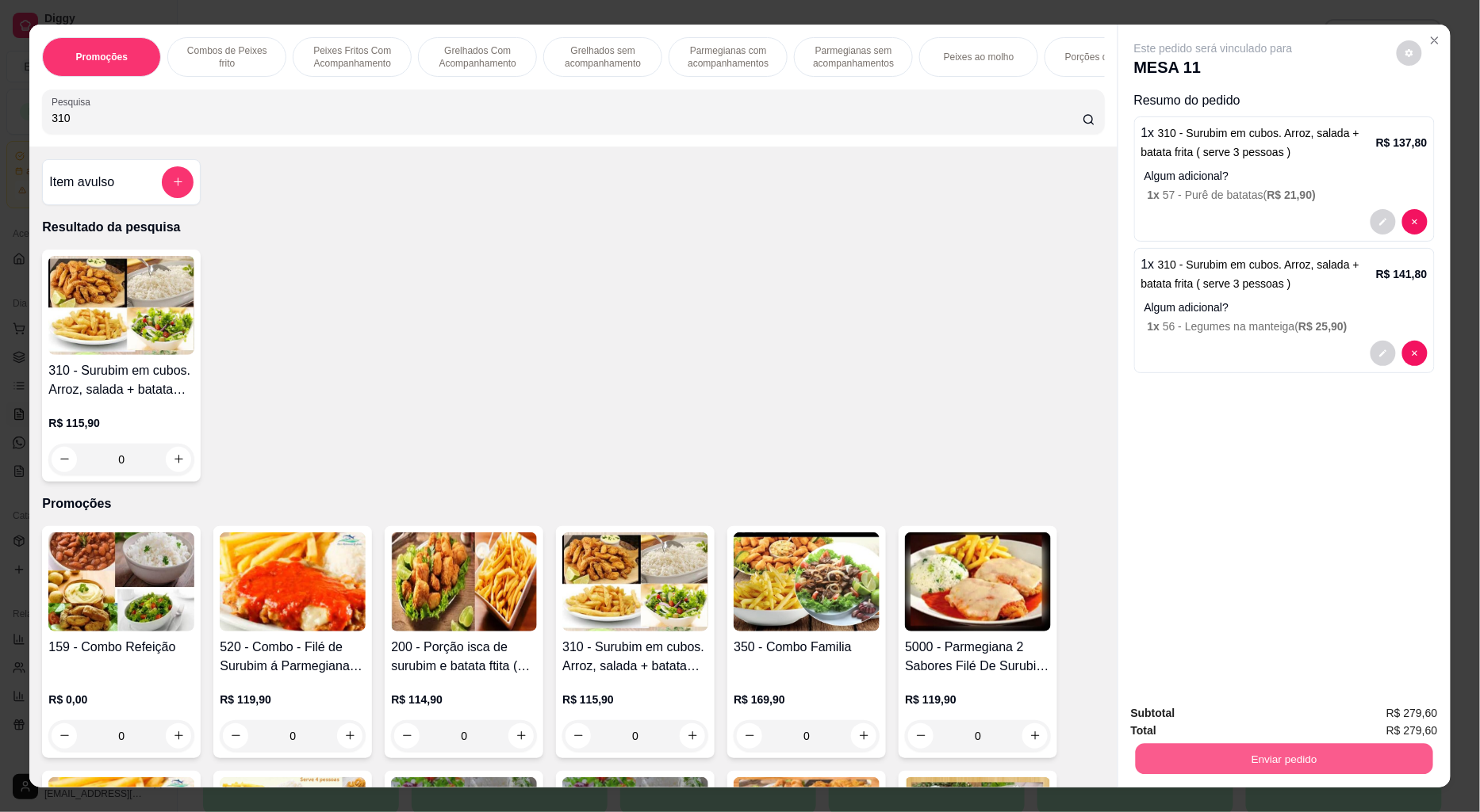
click at [1294, 770] on button "Enviar pedido" at bounding box center [1283, 759] width 297 height 31
click at [1388, 725] on button "Enviar pedido" at bounding box center [1396, 721] width 90 height 30
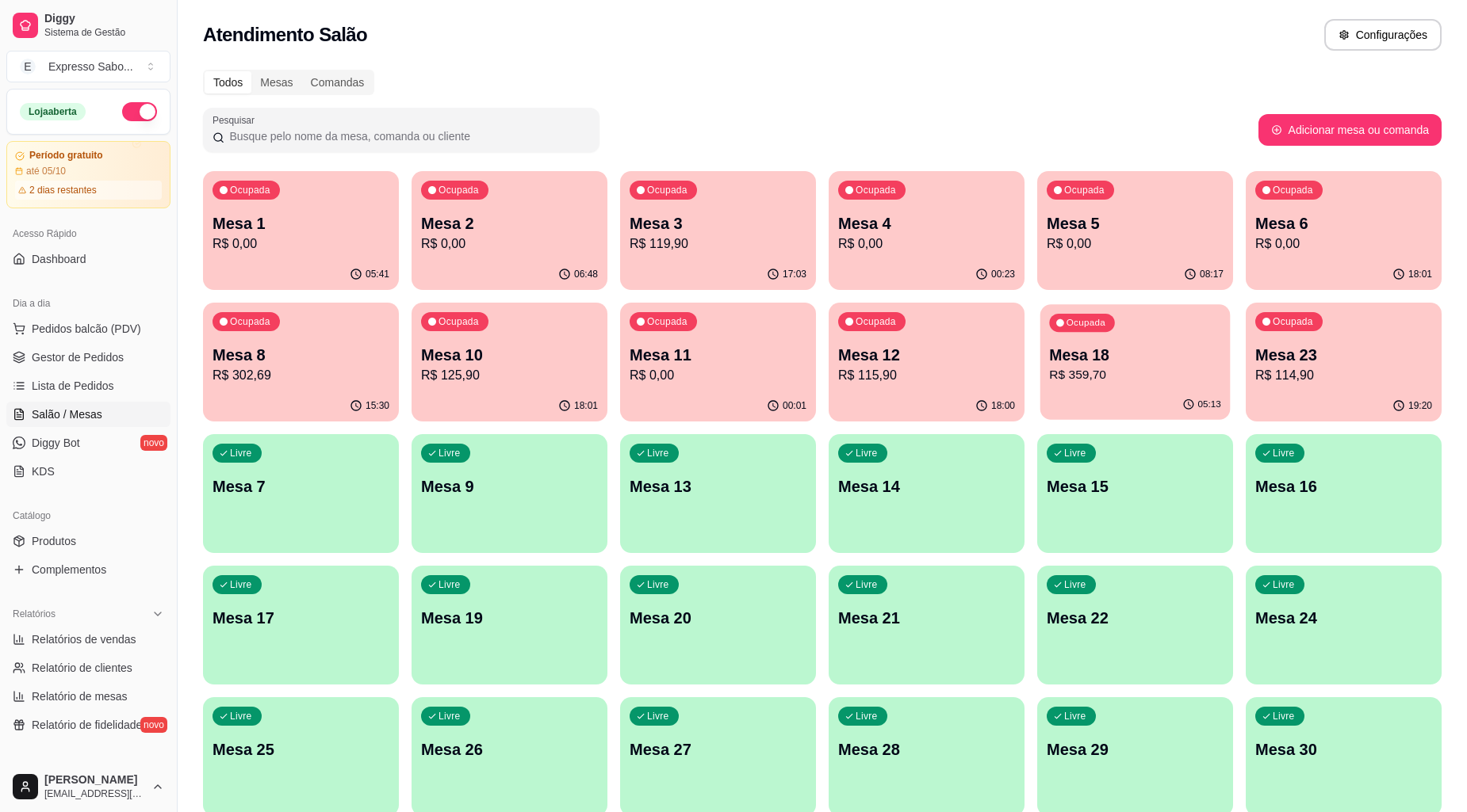
click at [1118, 360] on p "Mesa 18" at bounding box center [1134, 355] width 171 height 21
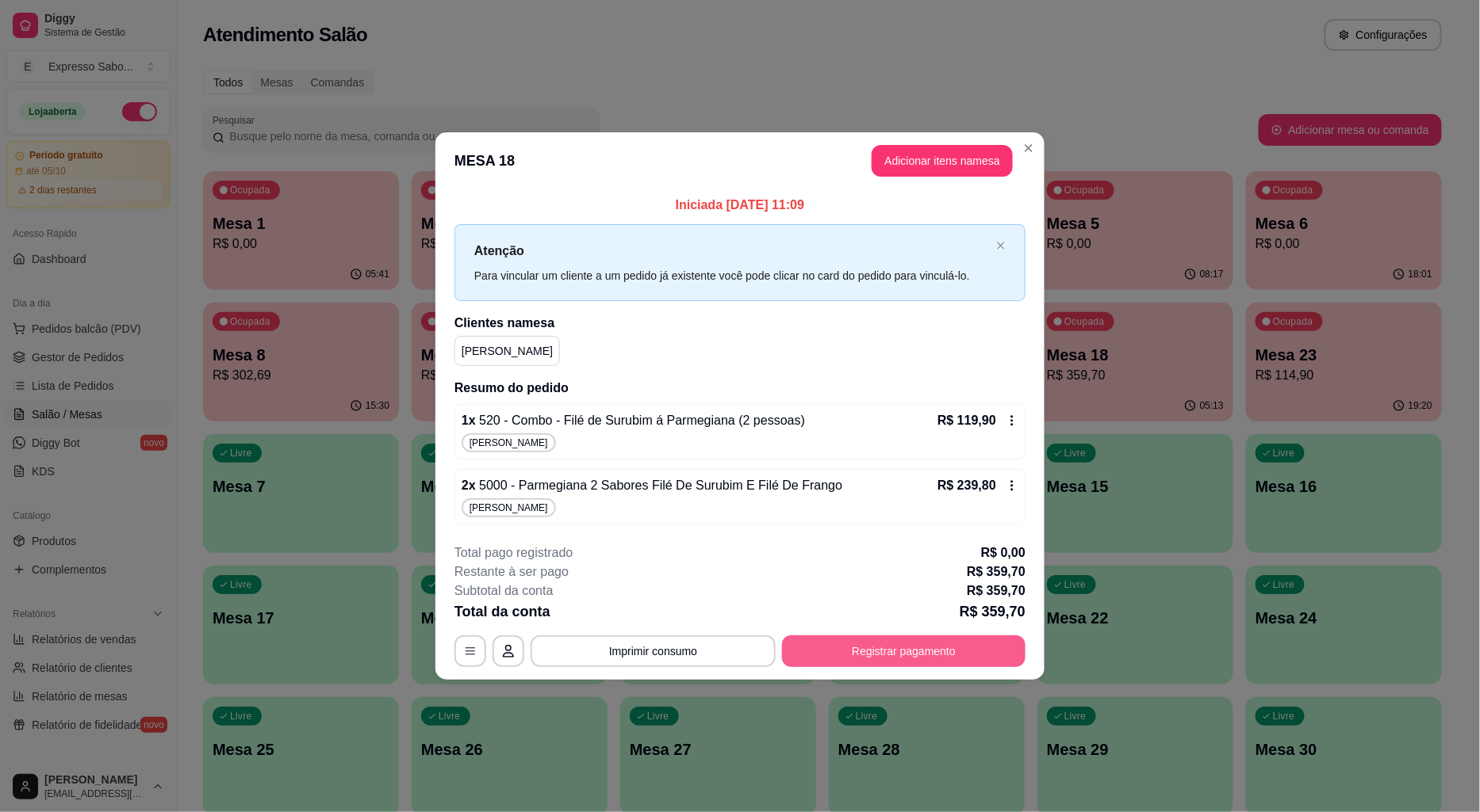
click at [918, 658] on button "Registrar pagamento" at bounding box center [903, 651] width 244 height 32
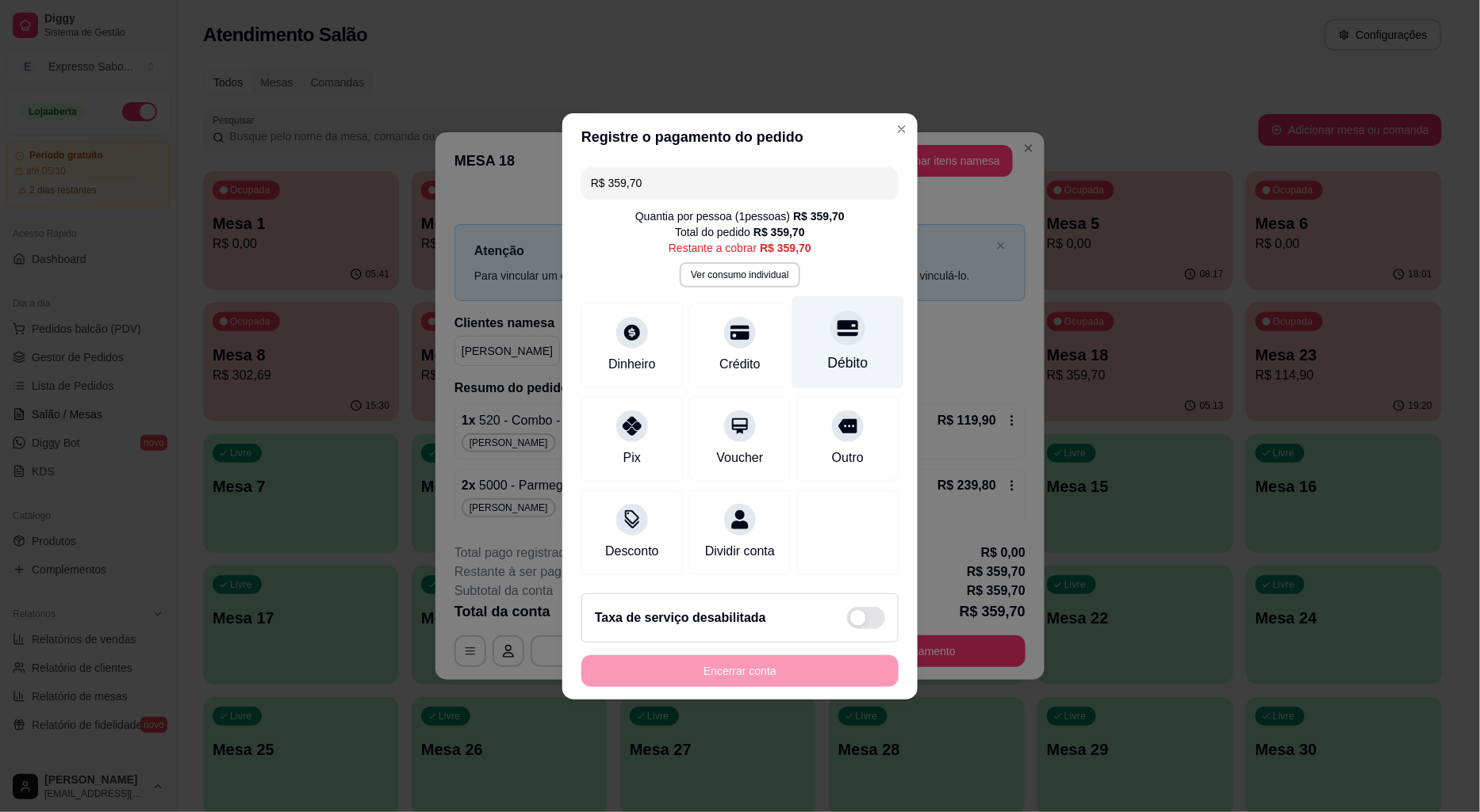
click at [834, 353] on div "Débito" at bounding box center [848, 363] width 40 height 21
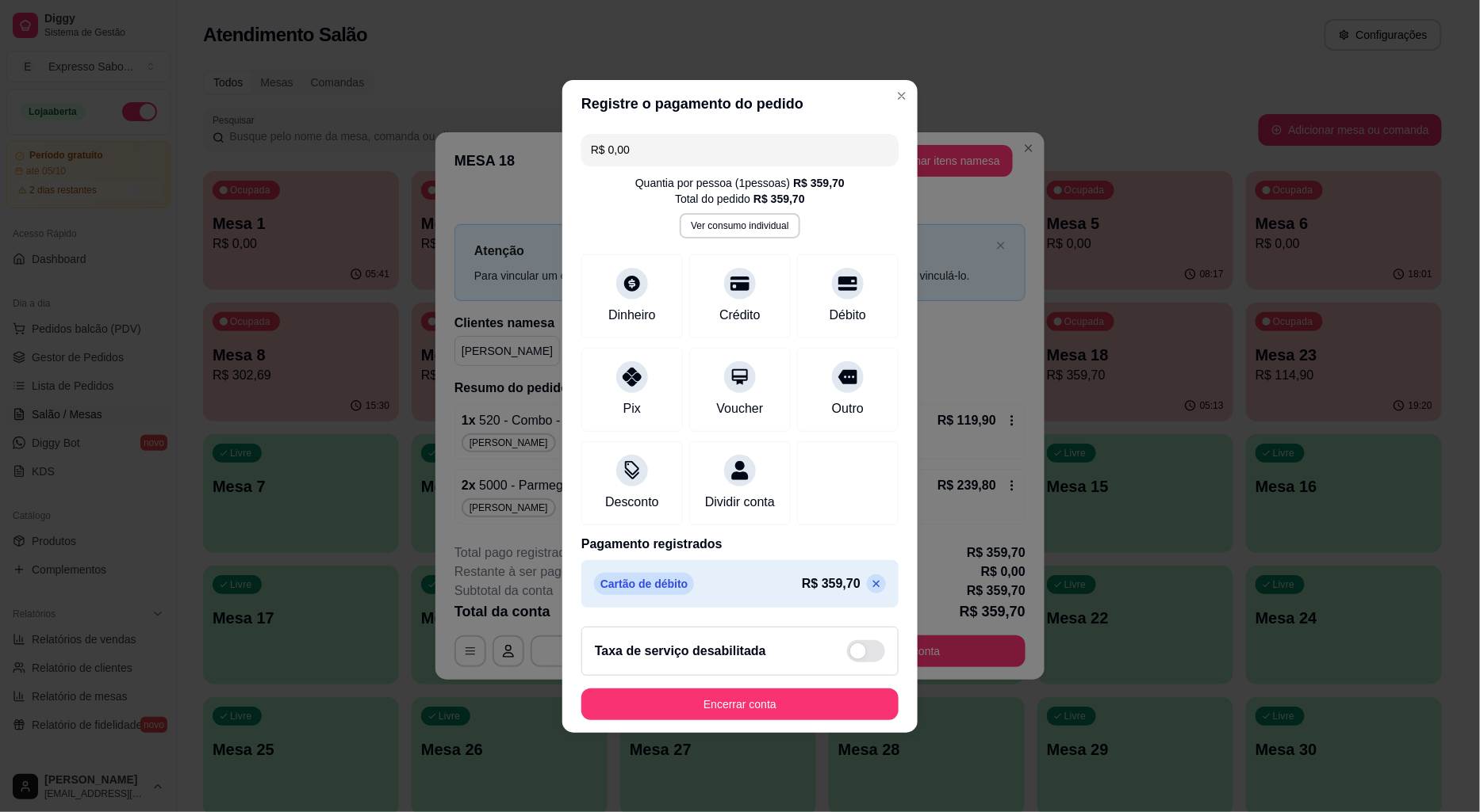
click at [660, 145] on input "R$ 0,00" at bounding box center [740, 150] width 298 height 32
click at [733, 274] on icon at bounding box center [740, 278] width 21 height 16
click at [870, 591] on icon at bounding box center [877, 584] width 13 height 13
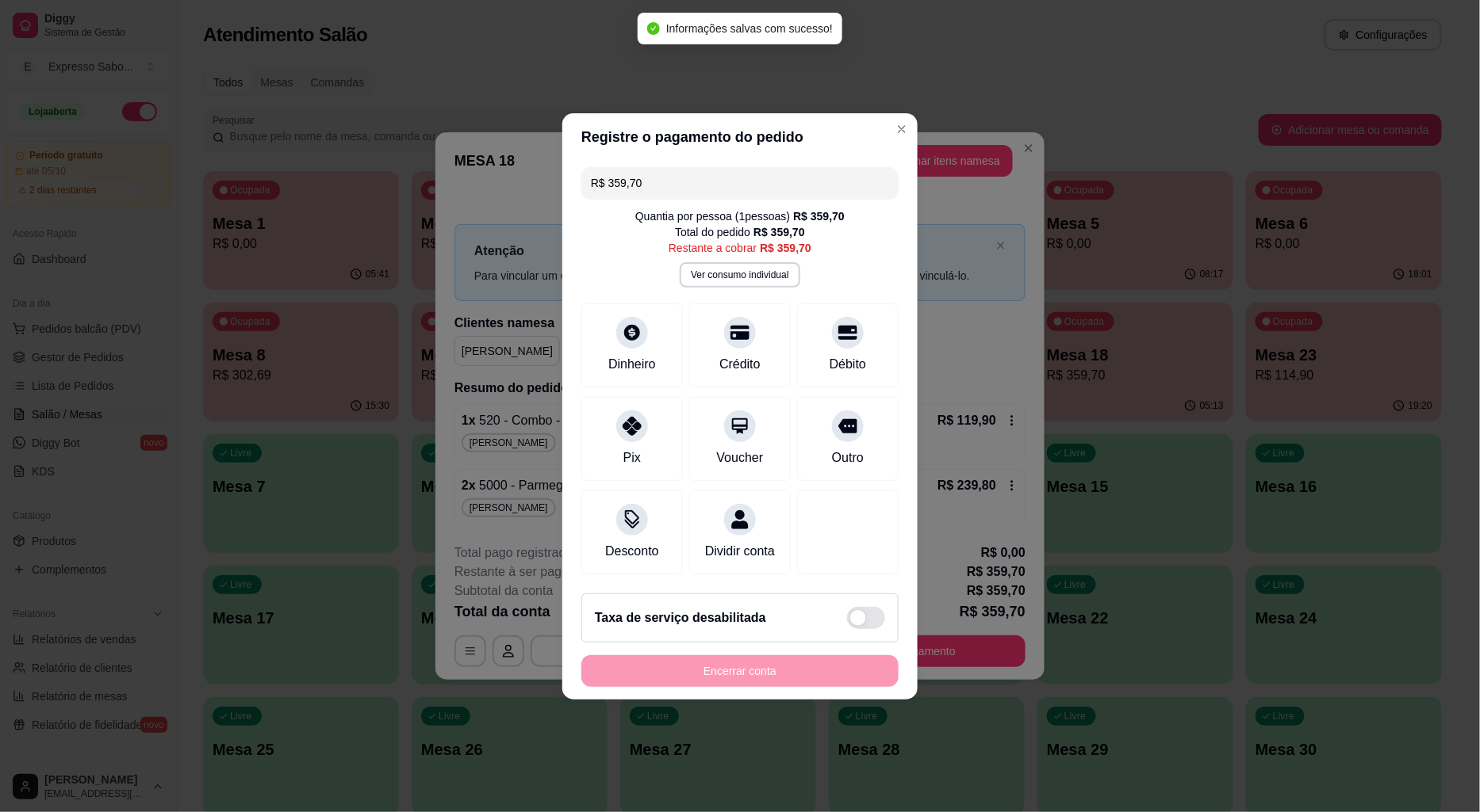
click at [648, 176] on input "R$ 359,70" at bounding box center [740, 183] width 298 height 32
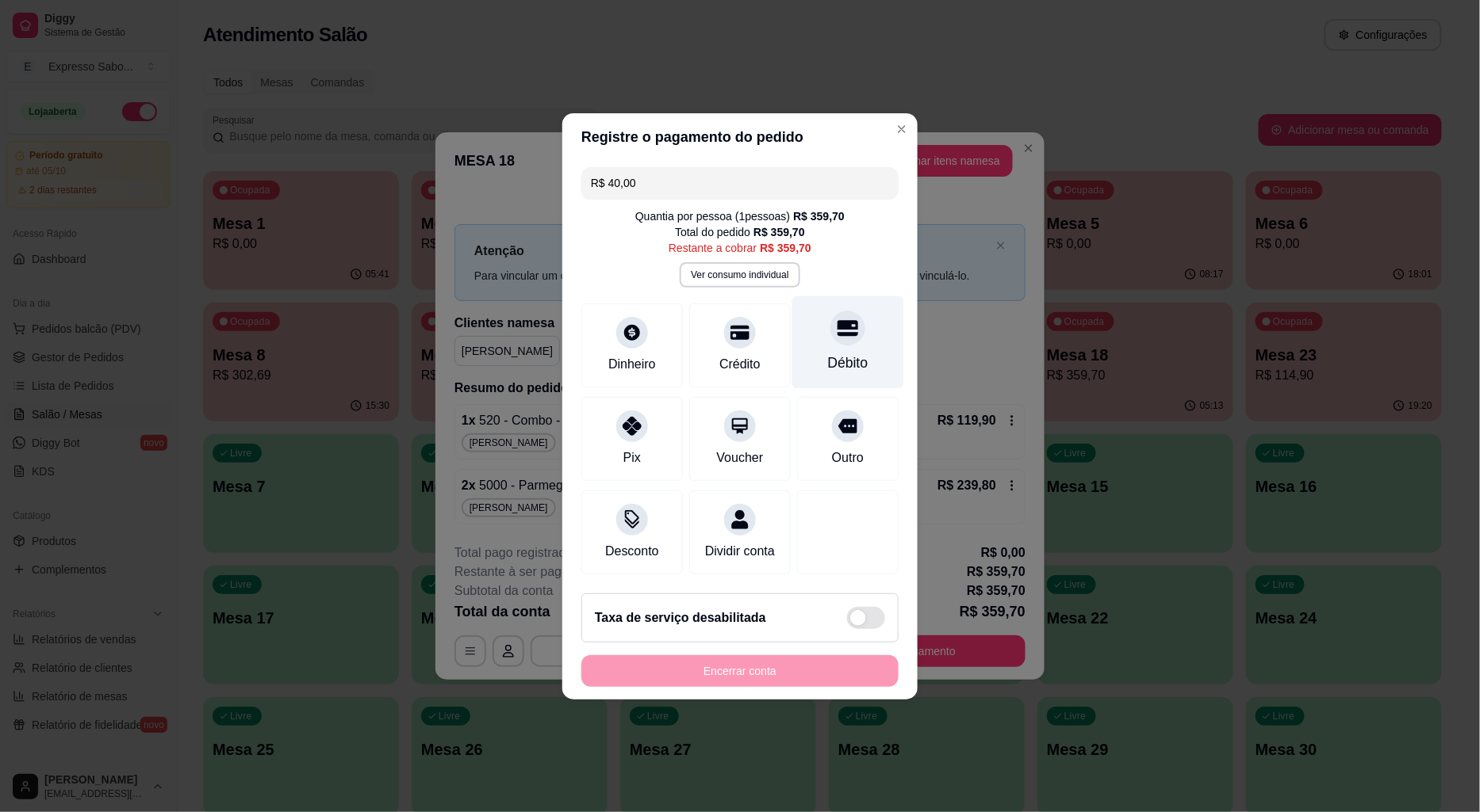
click at [833, 334] on div at bounding box center [847, 328] width 35 height 35
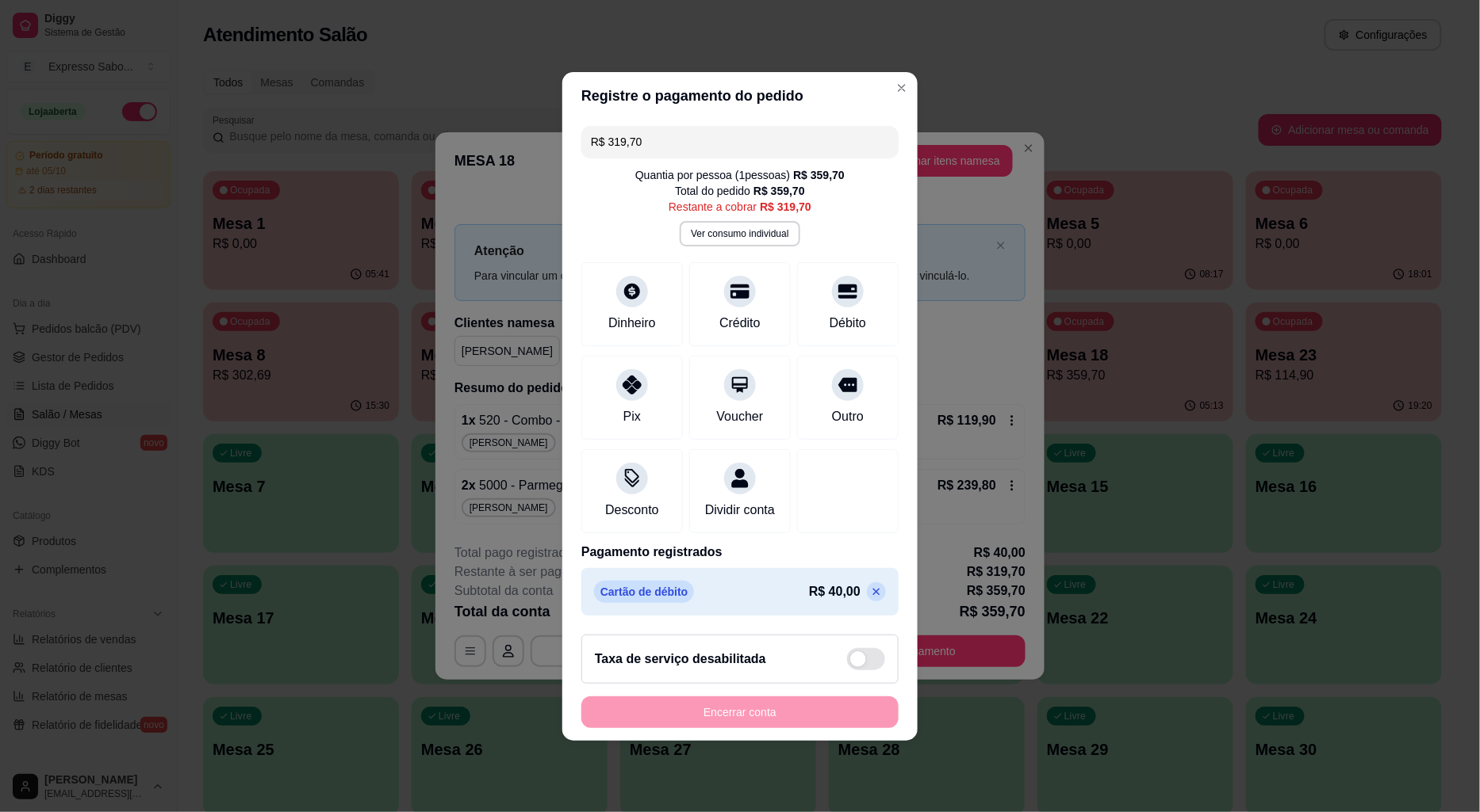
drag, startPoint x: 663, startPoint y: 136, endPoint x: 577, endPoint y: 136, distance: 86.0
click at [577, 136] on div "R$ 319,70 Quantia por pessoa ( 1 pessoas) R$ 359,70 Total do pedido R$ 359,70 R…" at bounding box center [740, 371] width 355 height 502
click at [732, 287] on icon at bounding box center [740, 287] width 21 height 21
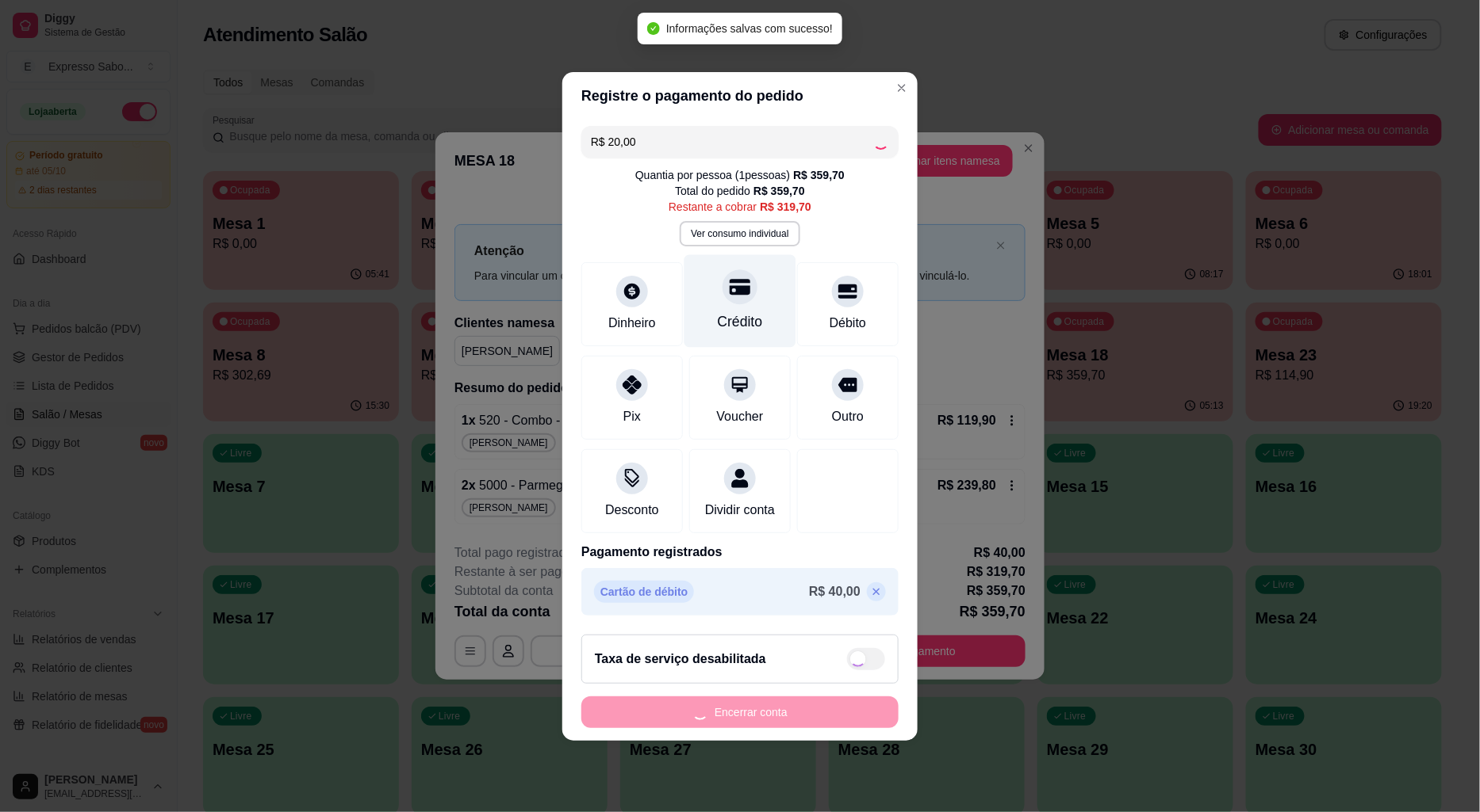
type input "R$ 299,70"
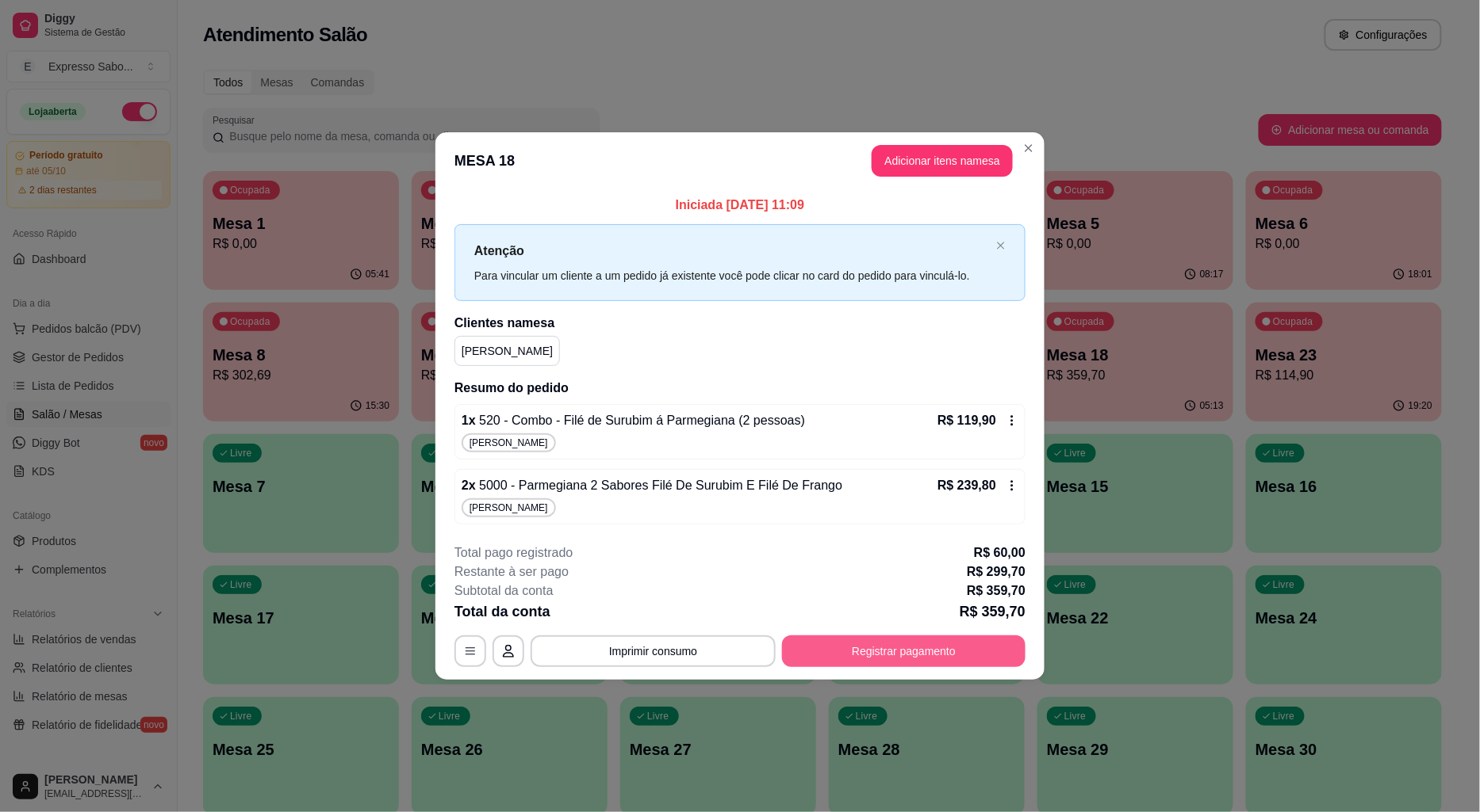
click at [933, 649] on button "Registrar pagamento" at bounding box center [903, 651] width 244 height 32
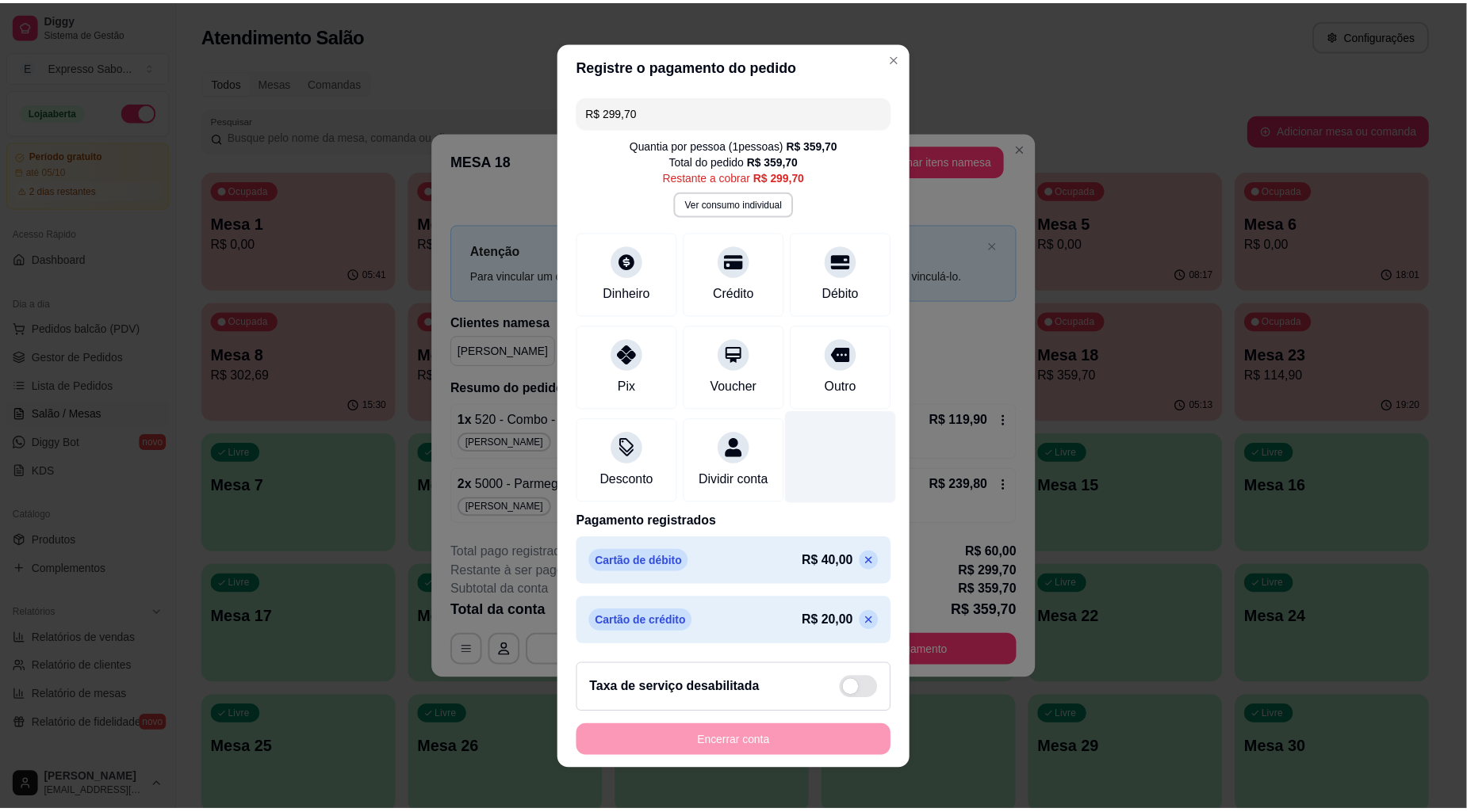
scroll to position [0, 0]
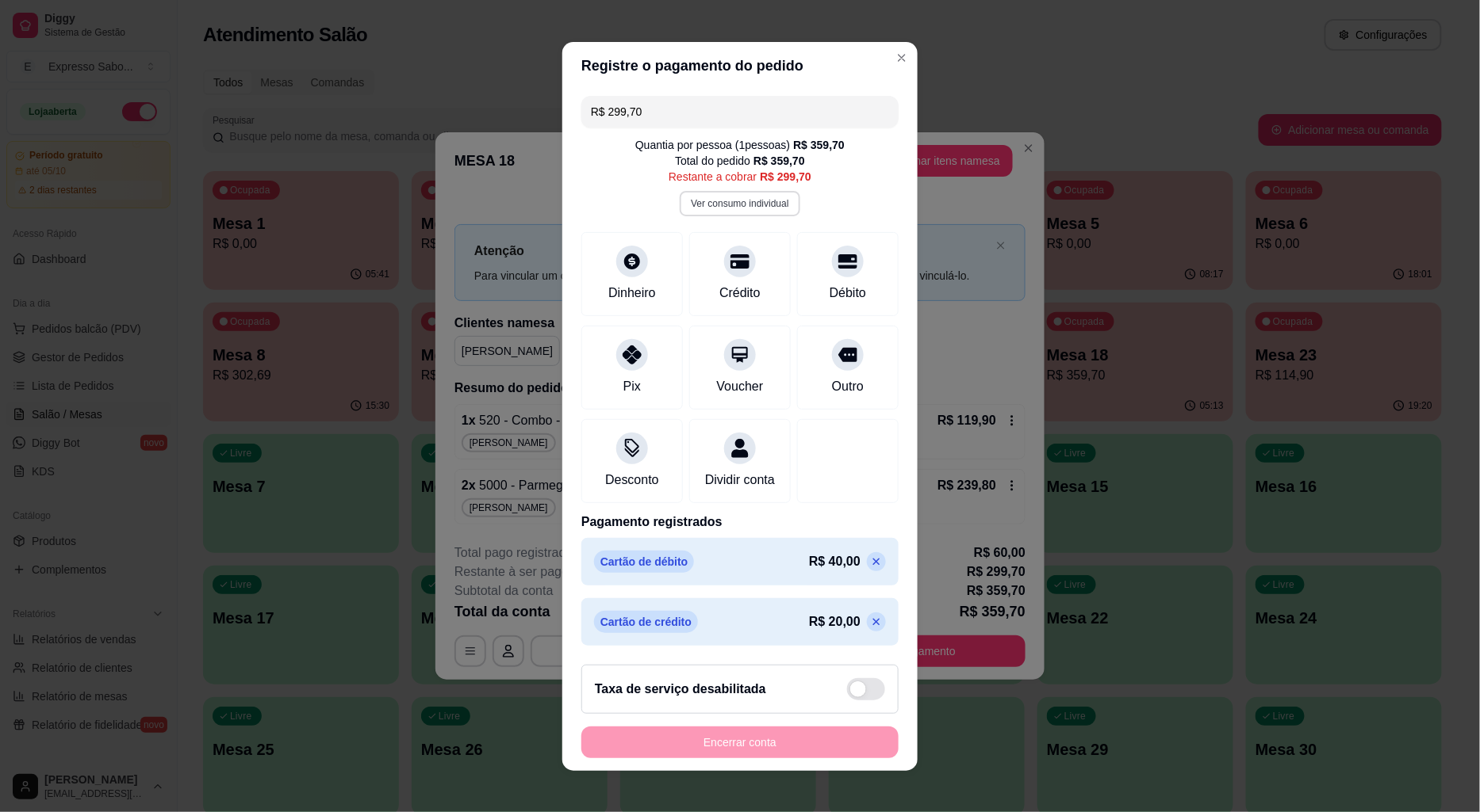
click at [729, 204] on button "Ver consumo individual" at bounding box center [740, 203] width 120 height 25
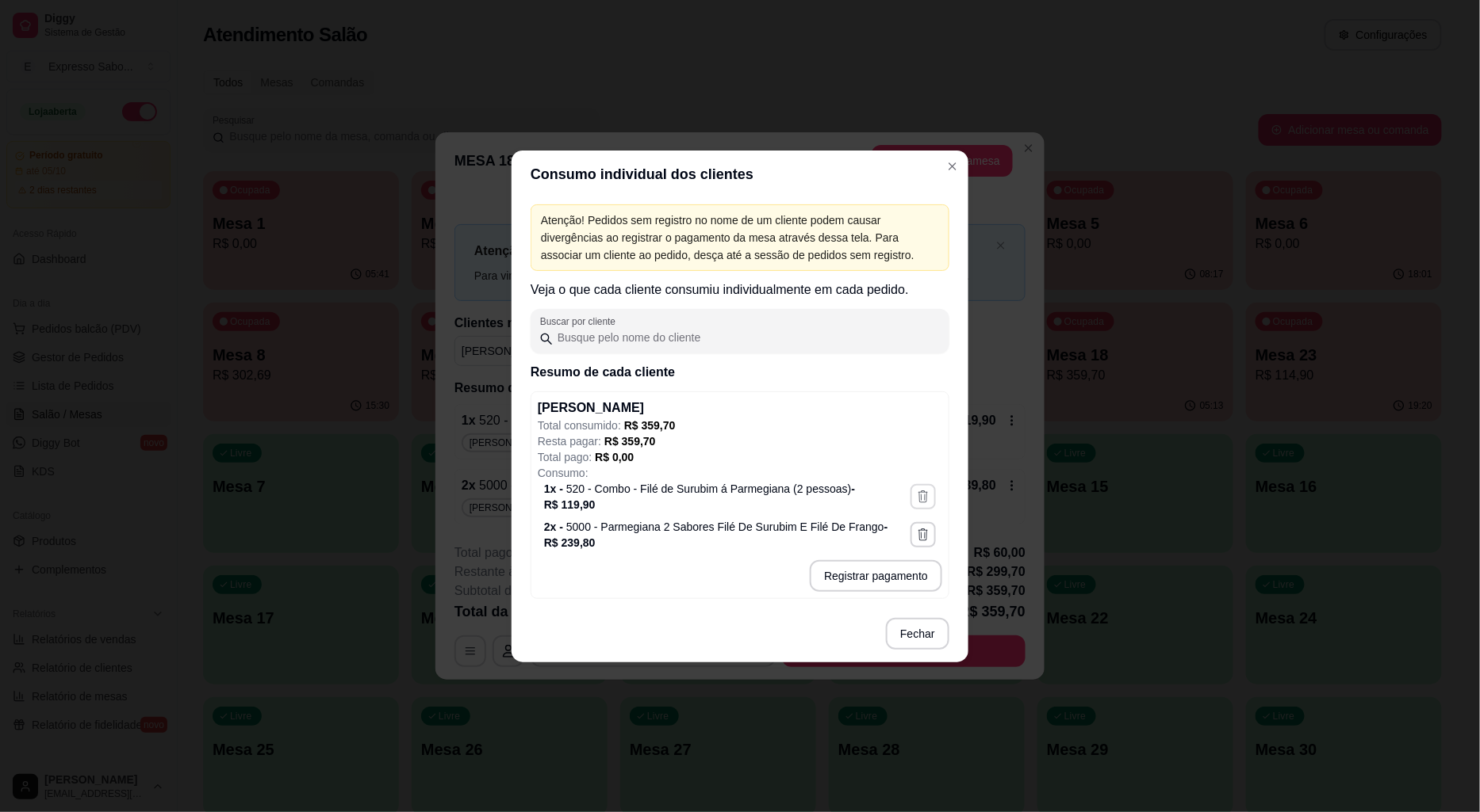
click at [923, 500] on icon "button" at bounding box center [923, 497] width 14 height 14
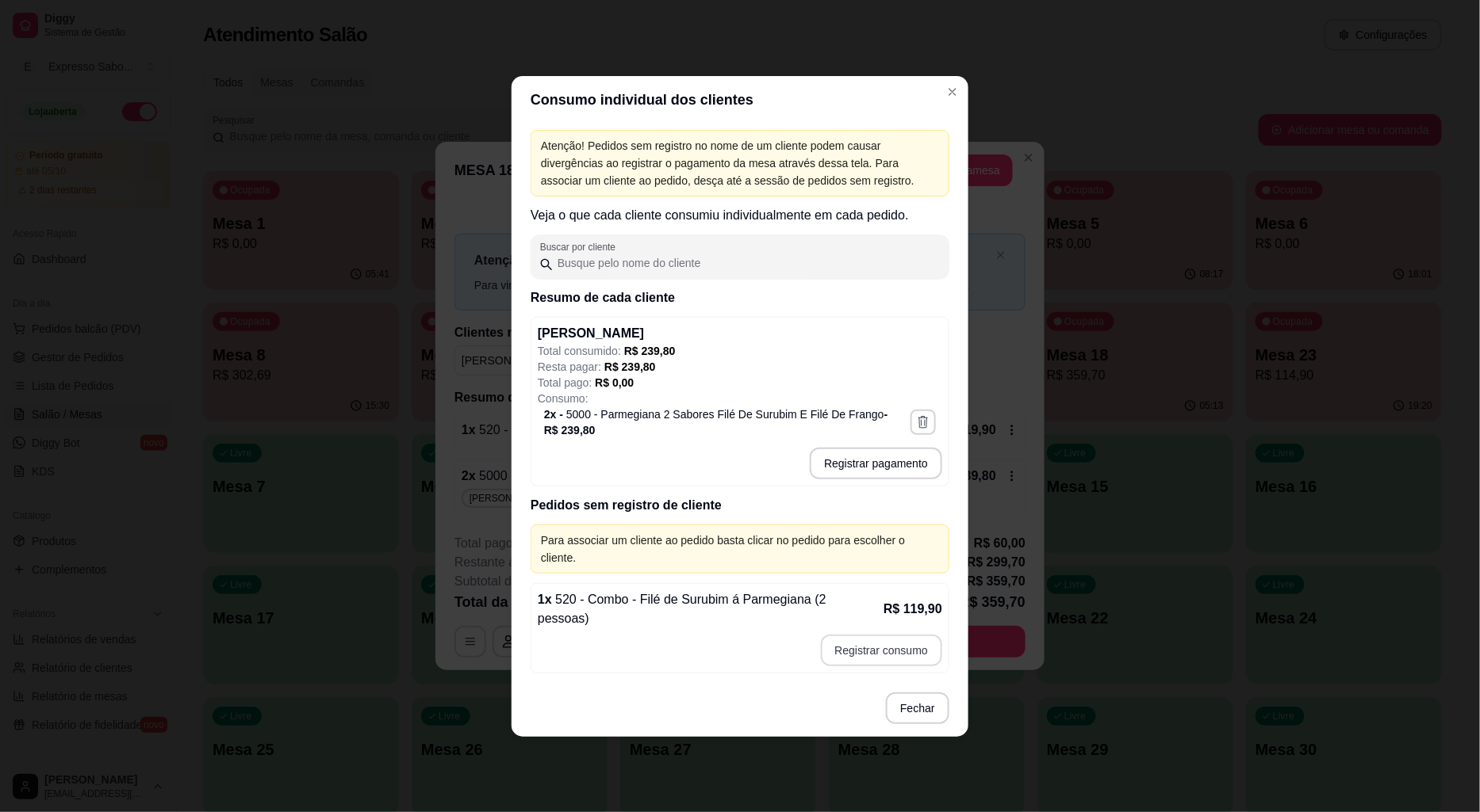
click at [897, 635] on button "Registrar consumo" at bounding box center [881, 651] width 122 height 32
click at [902, 600] on p "R$ 119,90" at bounding box center [912, 609] width 59 height 19
click at [891, 635] on button "Registrar consumo" at bounding box center [881, 650] width 119 height 31
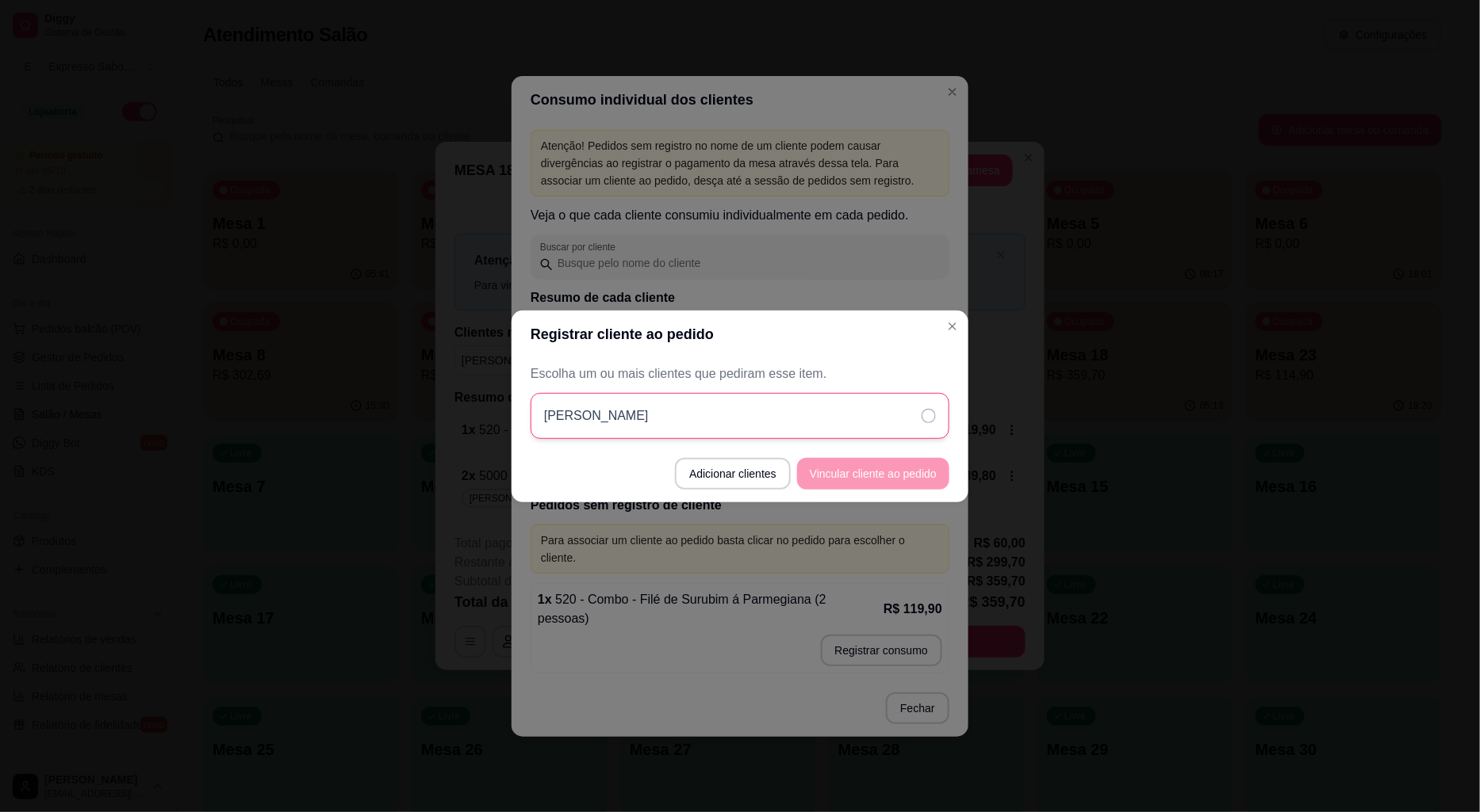
click at [930, 410] on icon at bounding box center [928, 415] width 14 height 14
click at [879, 480] on button "Vincular cliente ao pedido" at bounding box center [872, 474] width 152 height 32
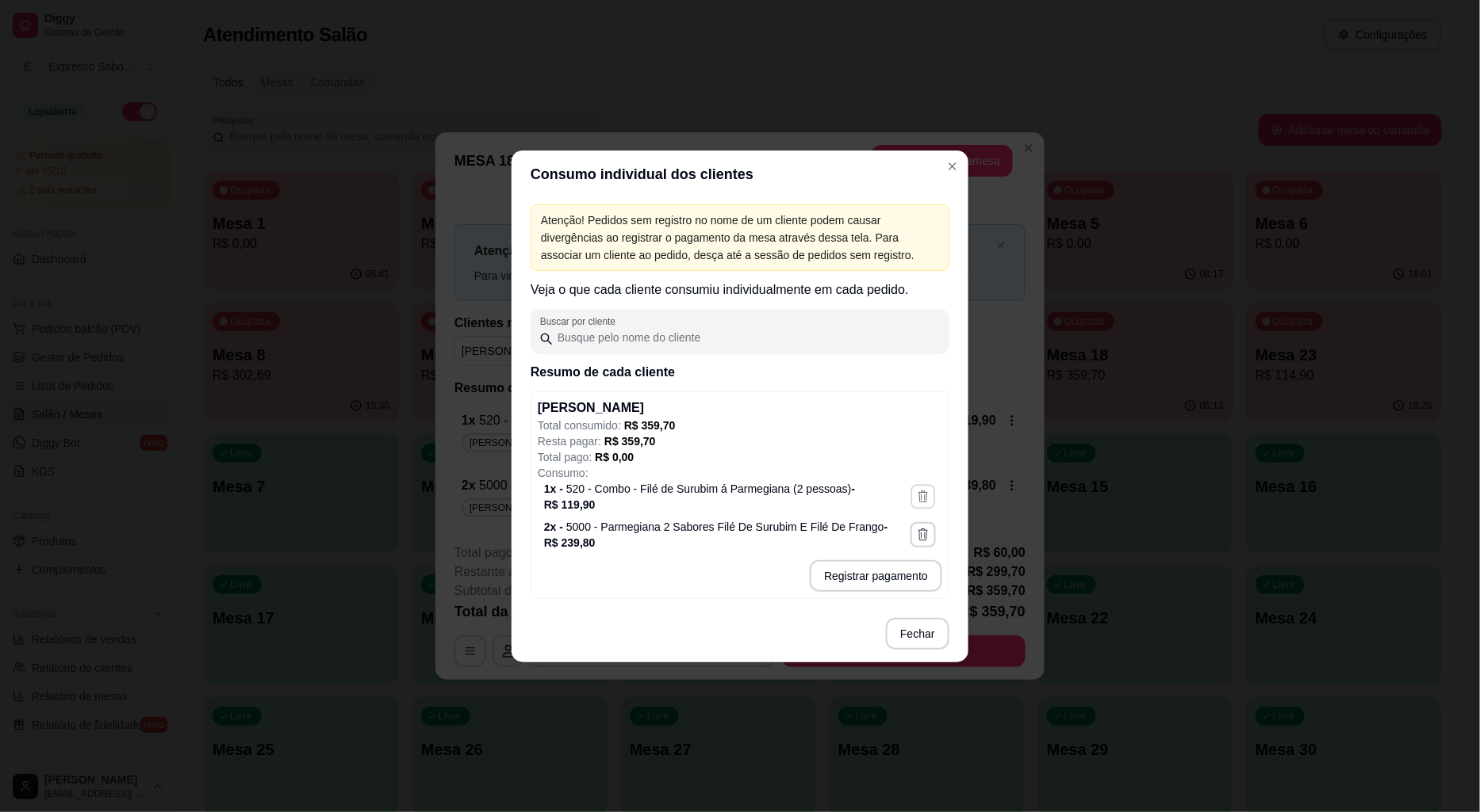
click at [918, 492] on icon "button" at bounding box center [923, 497] width 13 height 13
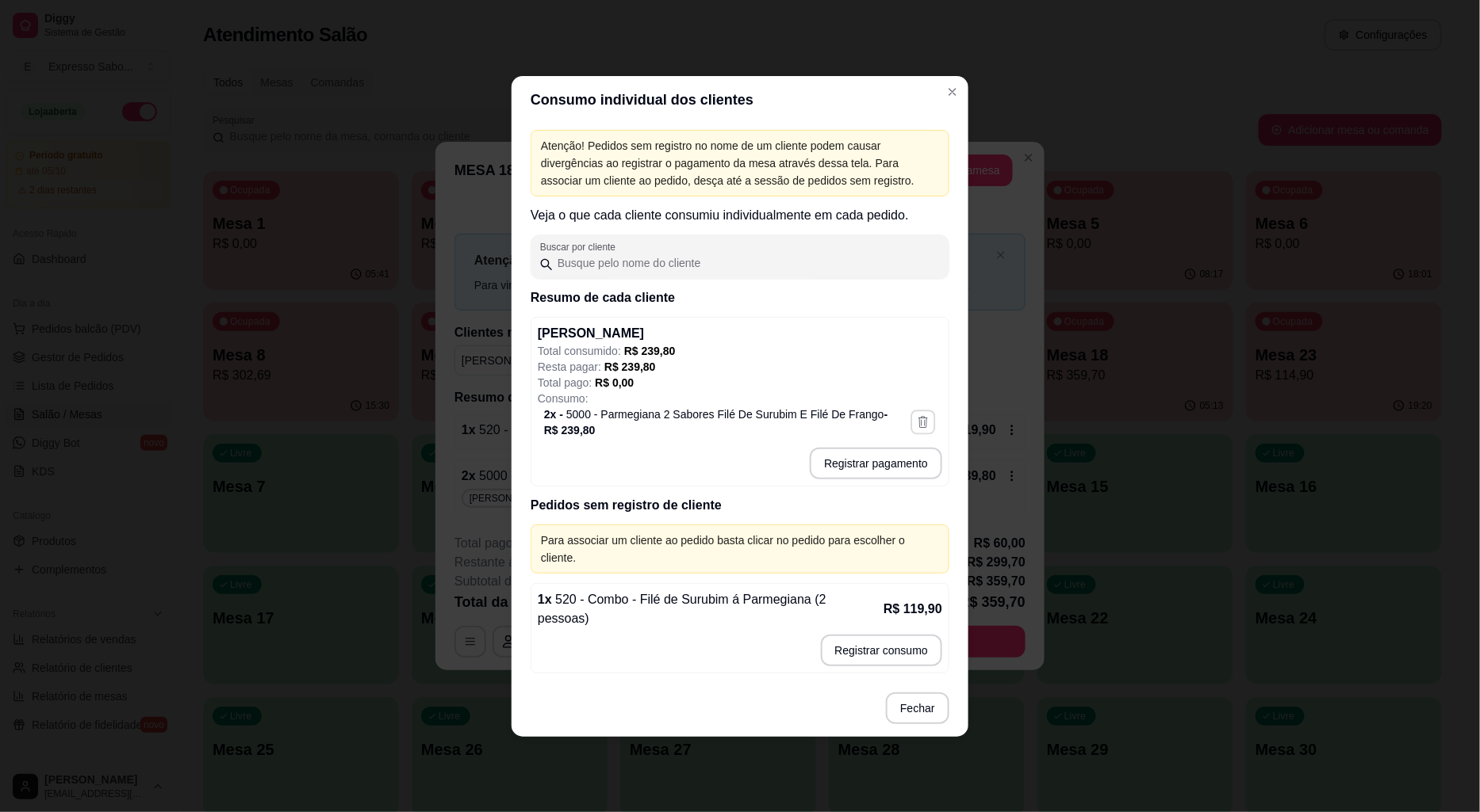
click at [920, 428] on icon "button" at bounding box center [923, 422] width 13 height 13
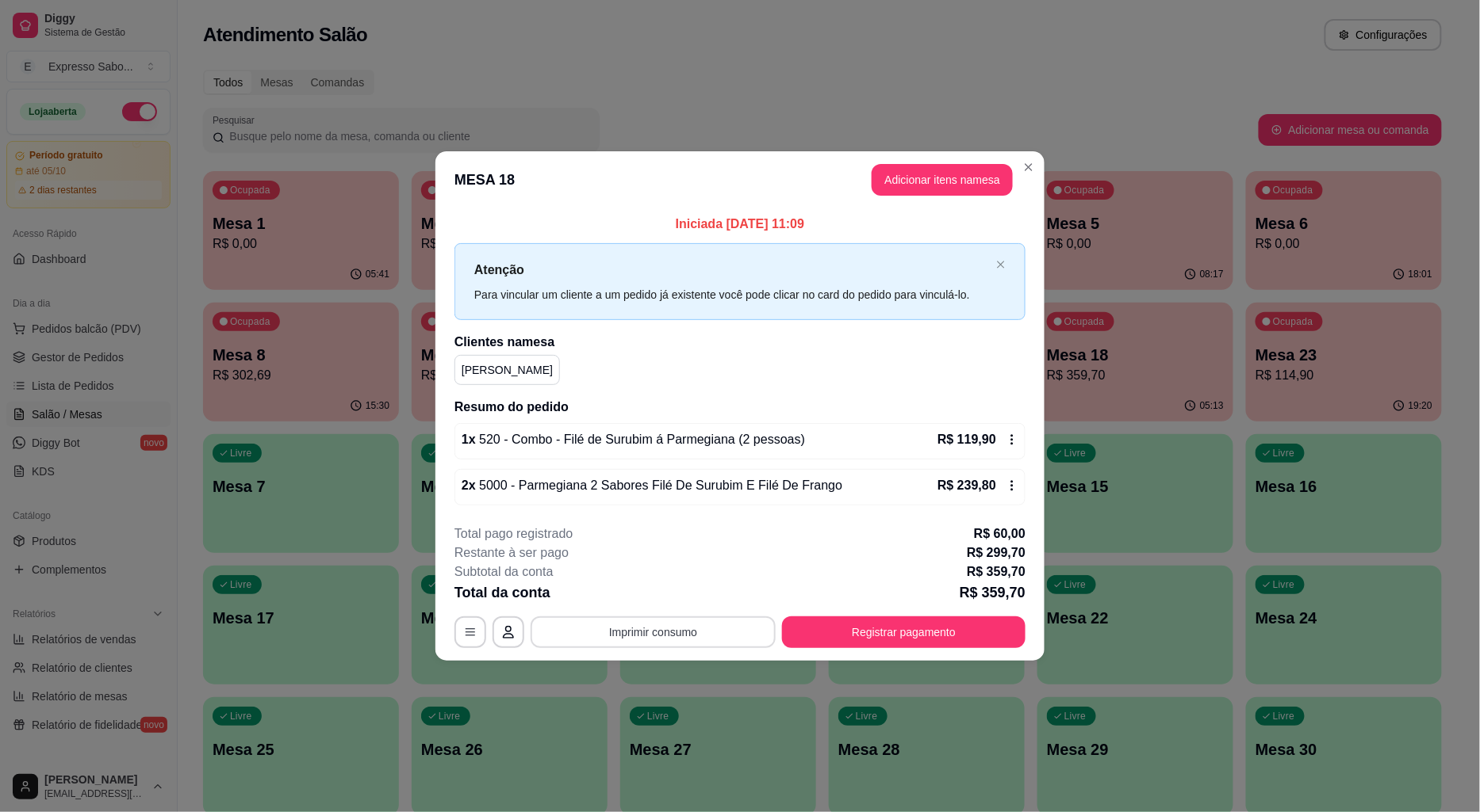
click at [722, 637] on button "Imprimir consumo" at bounding box center [653, 633] width 245 height 32
click at [643, 565] on button "IMPRESSORA" at bounding box center [658, 564] width 115 height 25
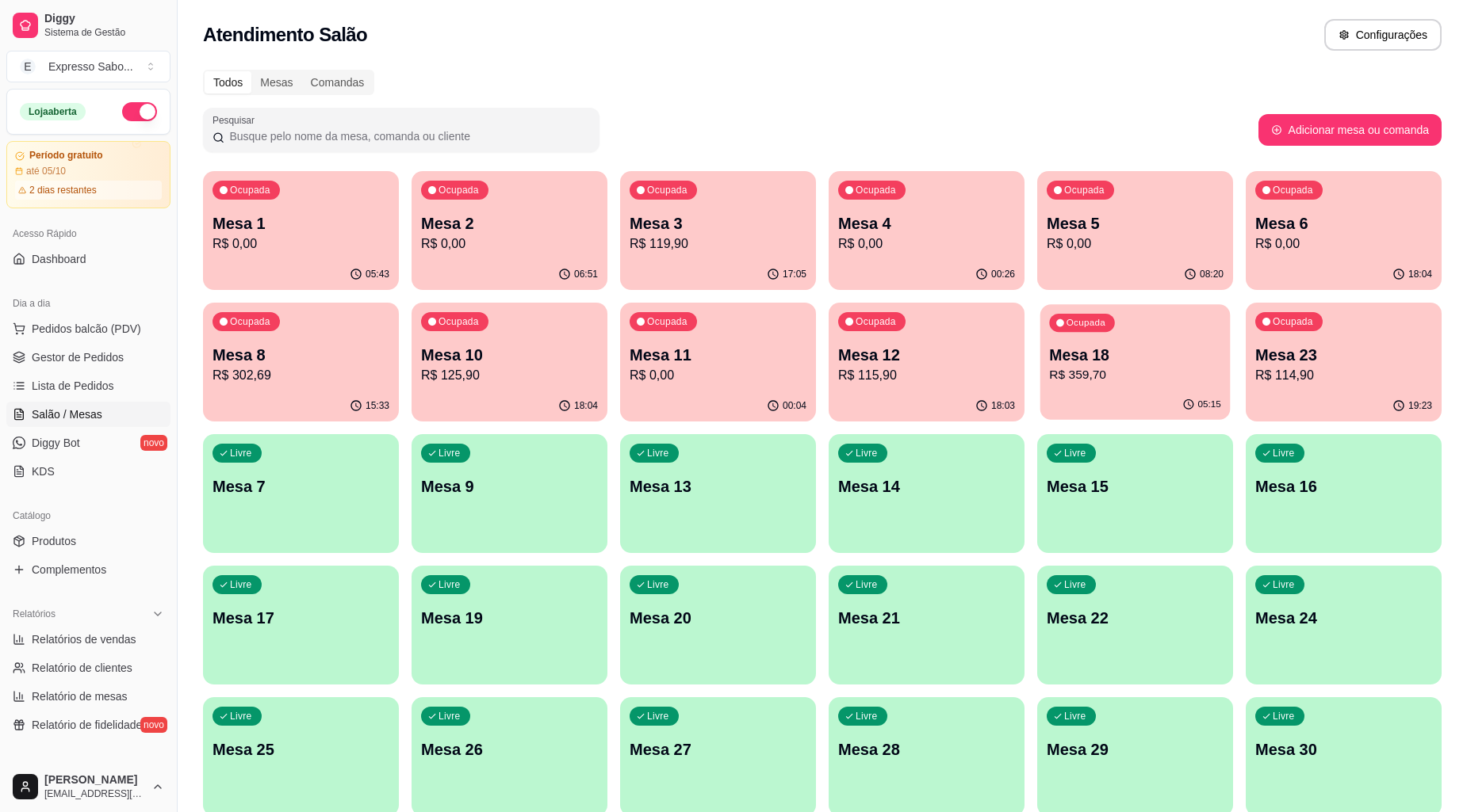
click at [1118, 363] on p "Mesa 18" at bounding box center [1134, 355] width 171 height 21
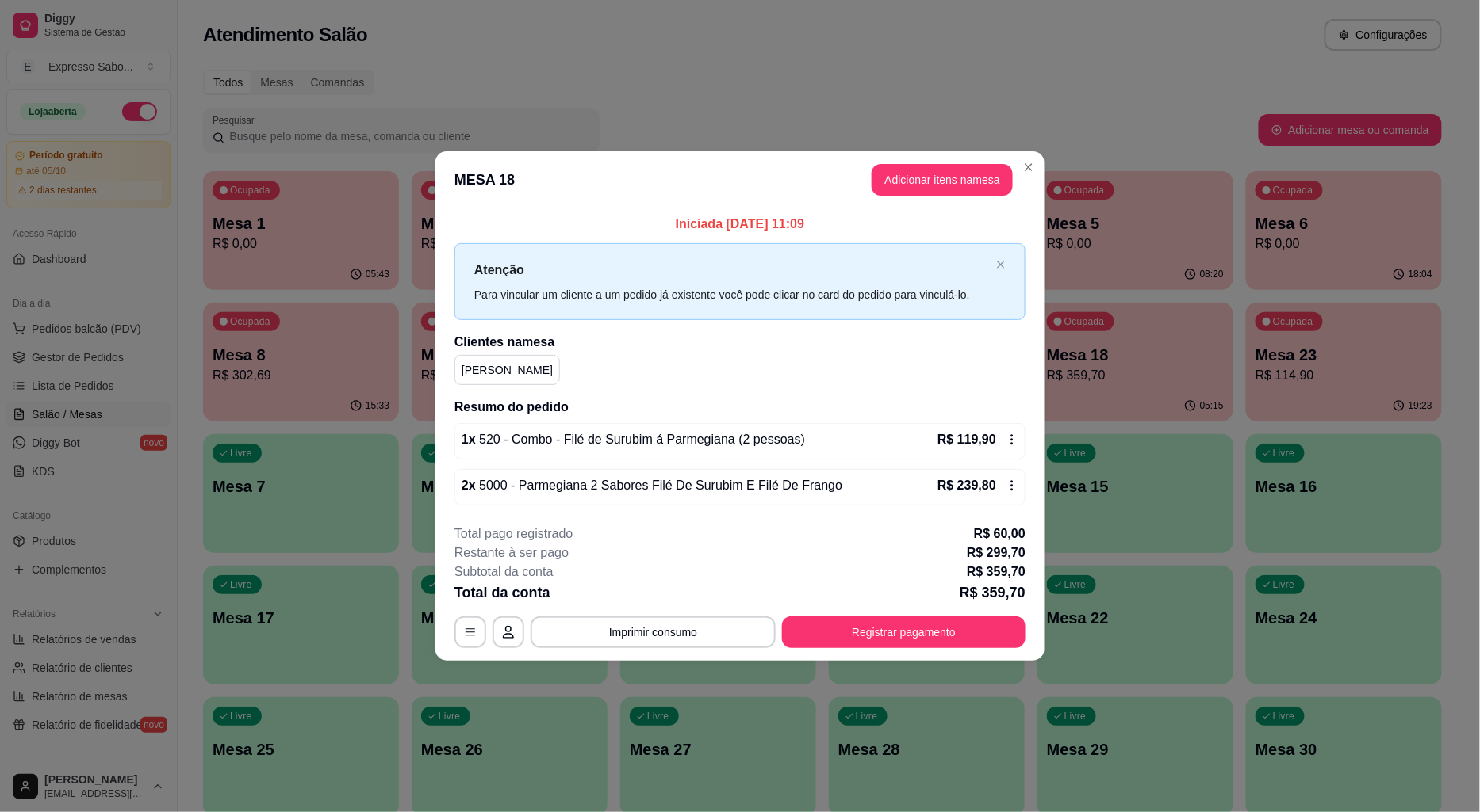
click at [1008, 437] on icon at bounding box center [1012, 441] width 13 height 13
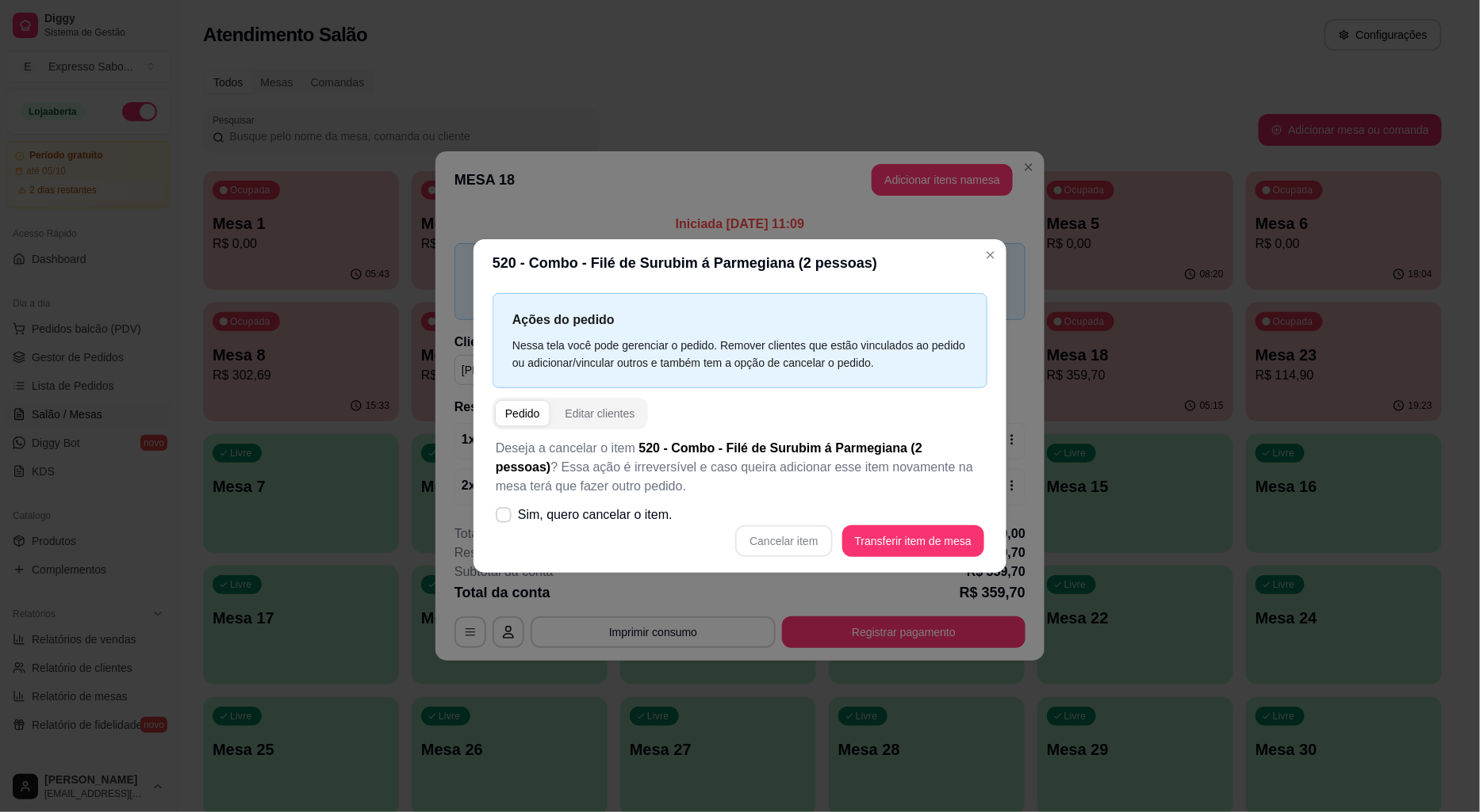
click at [527, 414] on div "Pedido" at bounding box center [522, 413] width 35 height 16
click at [591, 413] on div "Editar clientes" at bounding box center [599, 413] width 70 height 16
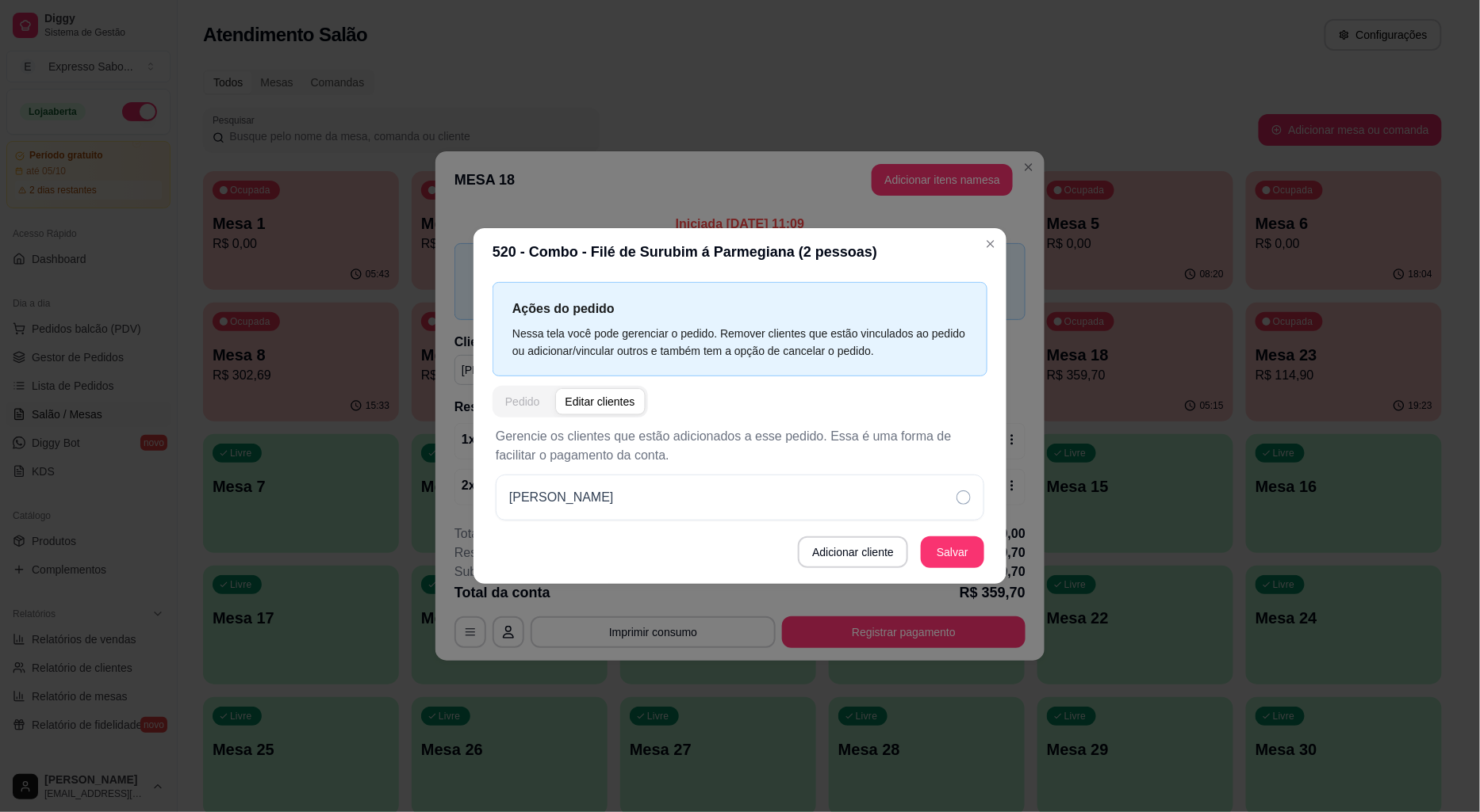
click at [520, 402] on div "Pedido" at bounding box center [522, 401] width 35 height 16
